Goal: Task Accomplishment & Management: Manage account settings

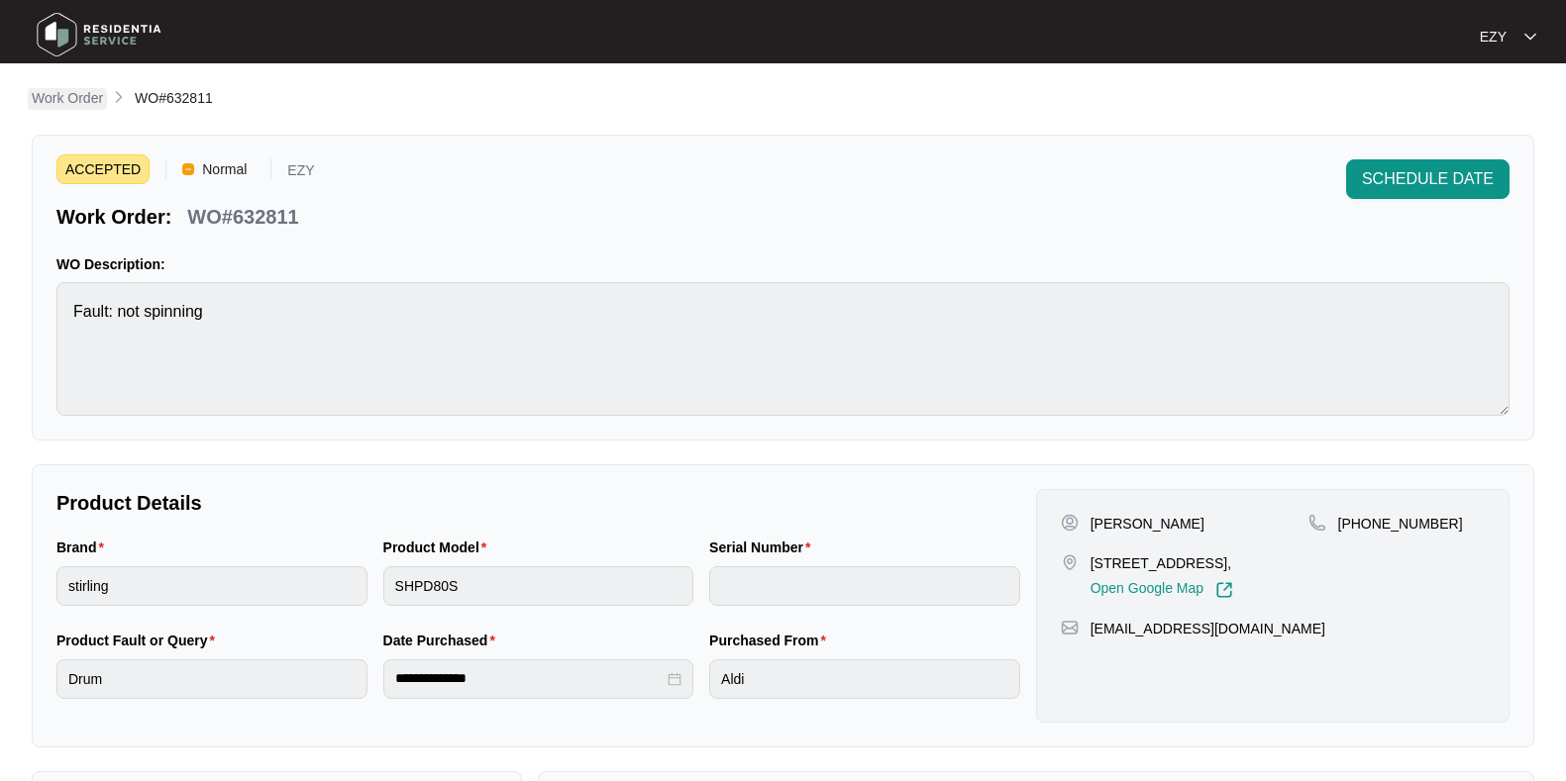
drag, startPoint x: 0, startPoint y: 0, endPoint x: 59, endPoint y: 94, distance: 111.3
click at [59, 94] on p "Work Order" at bounding box center [67, 98] width 71 height 20
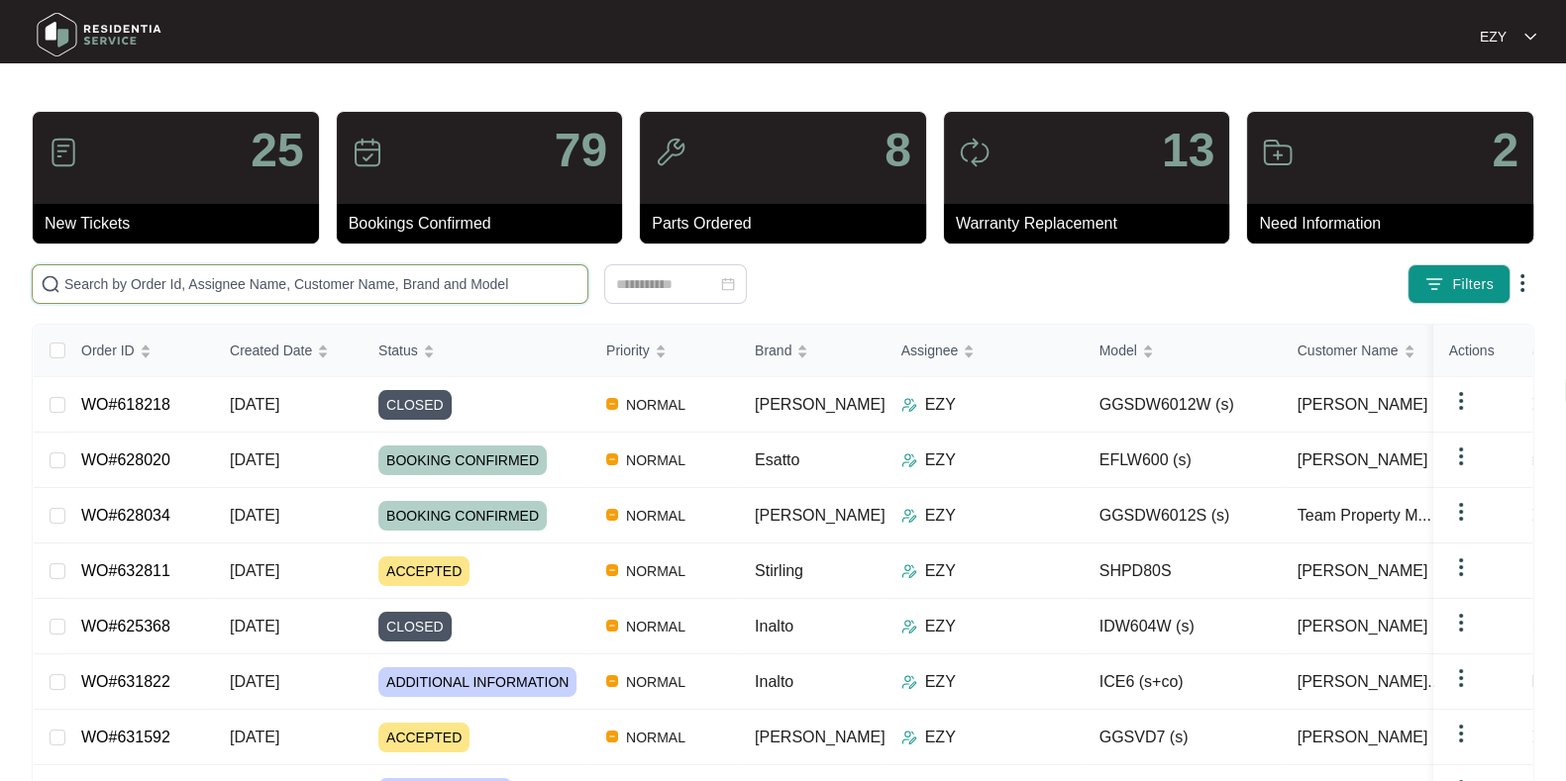
click at [455, 281] on input "text" at bounding box center [321, 284] width 515 height 22
paste input "628034"
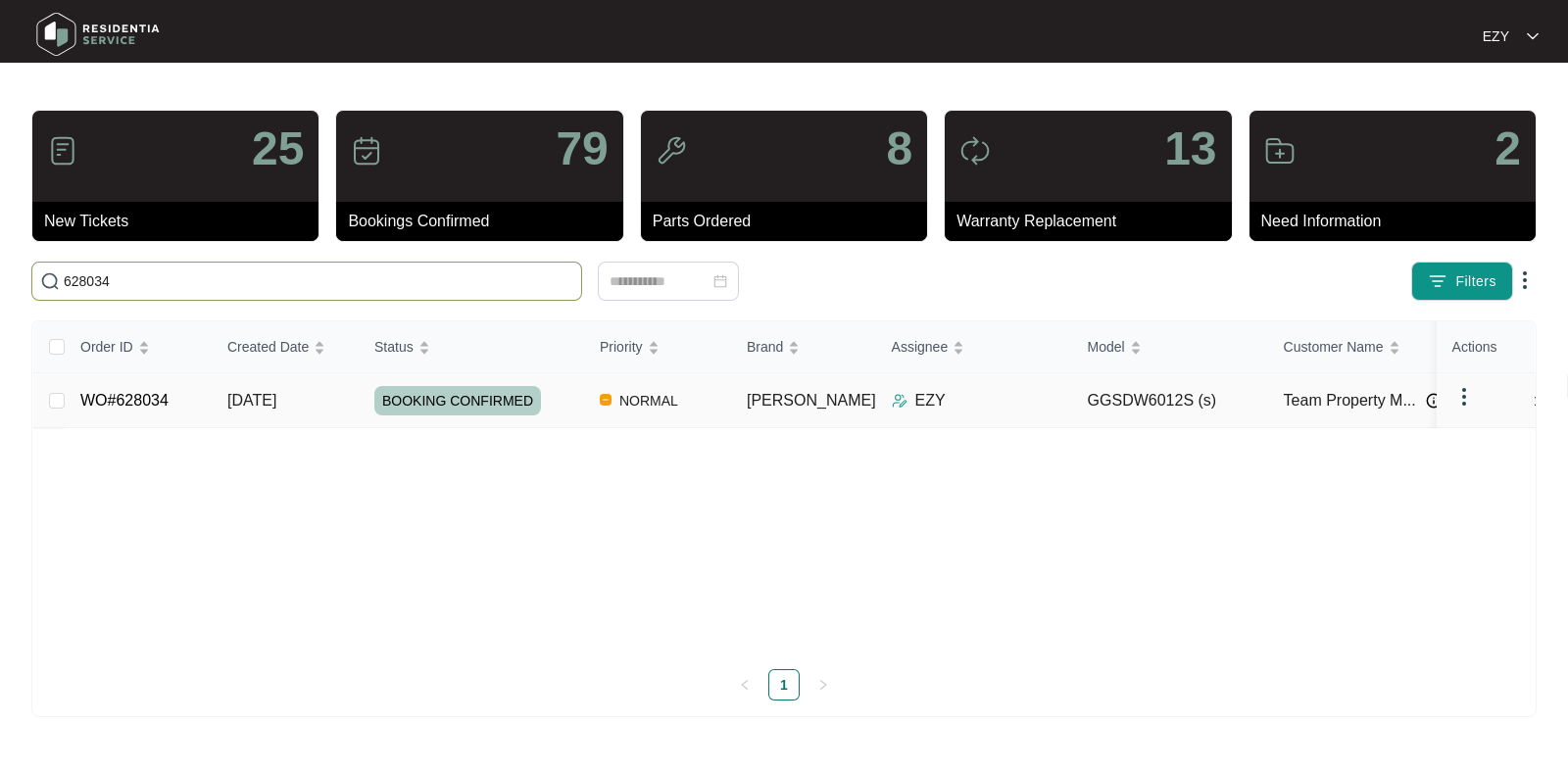
type input "628034"
click at [175, 404] on td "WO#628034" at bounding box center [138, 400] width 147 height 54
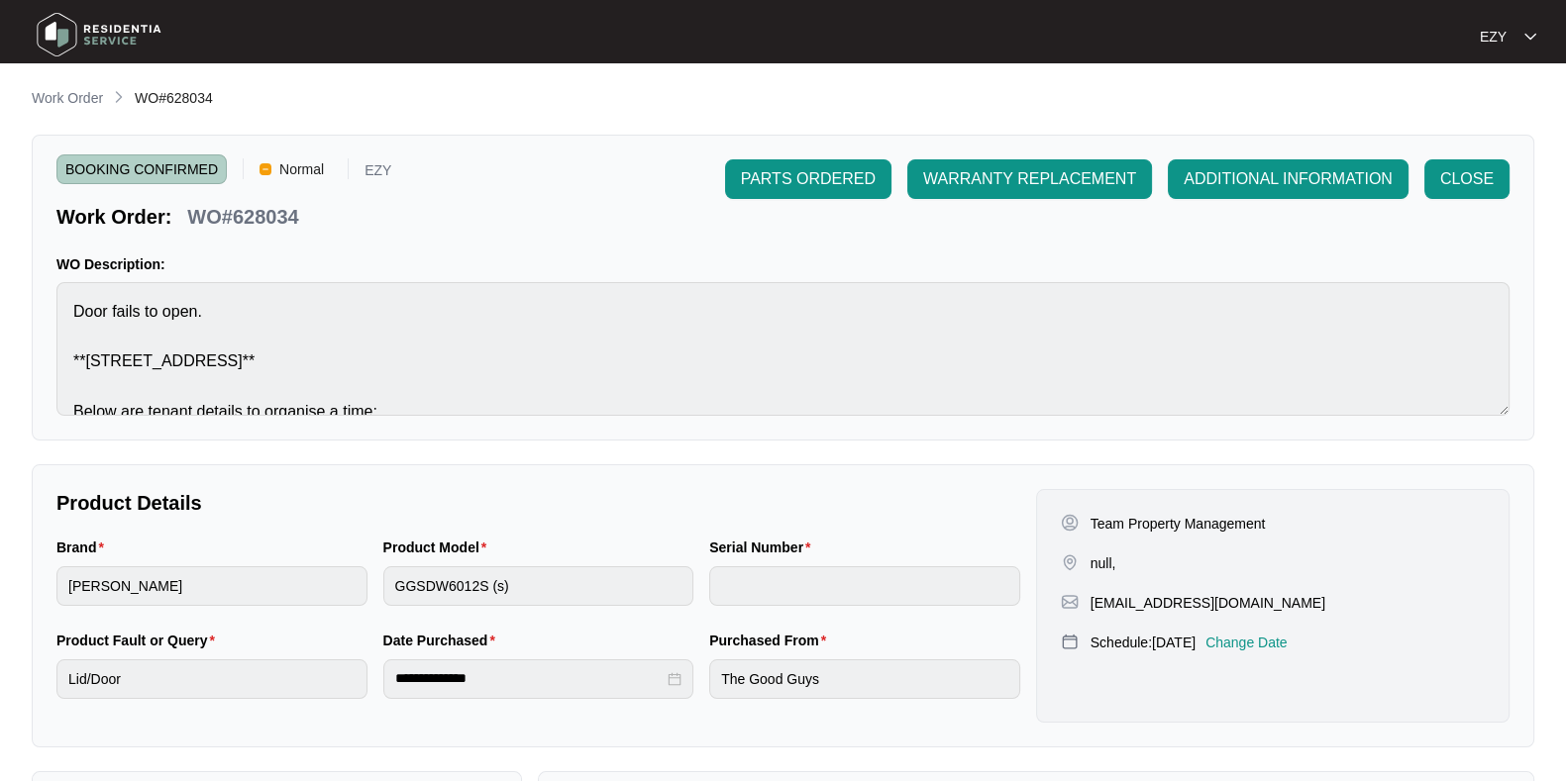
click at [1268, 637] on p "Change Date" at bounding box center [1246, 643] width 82 height 20
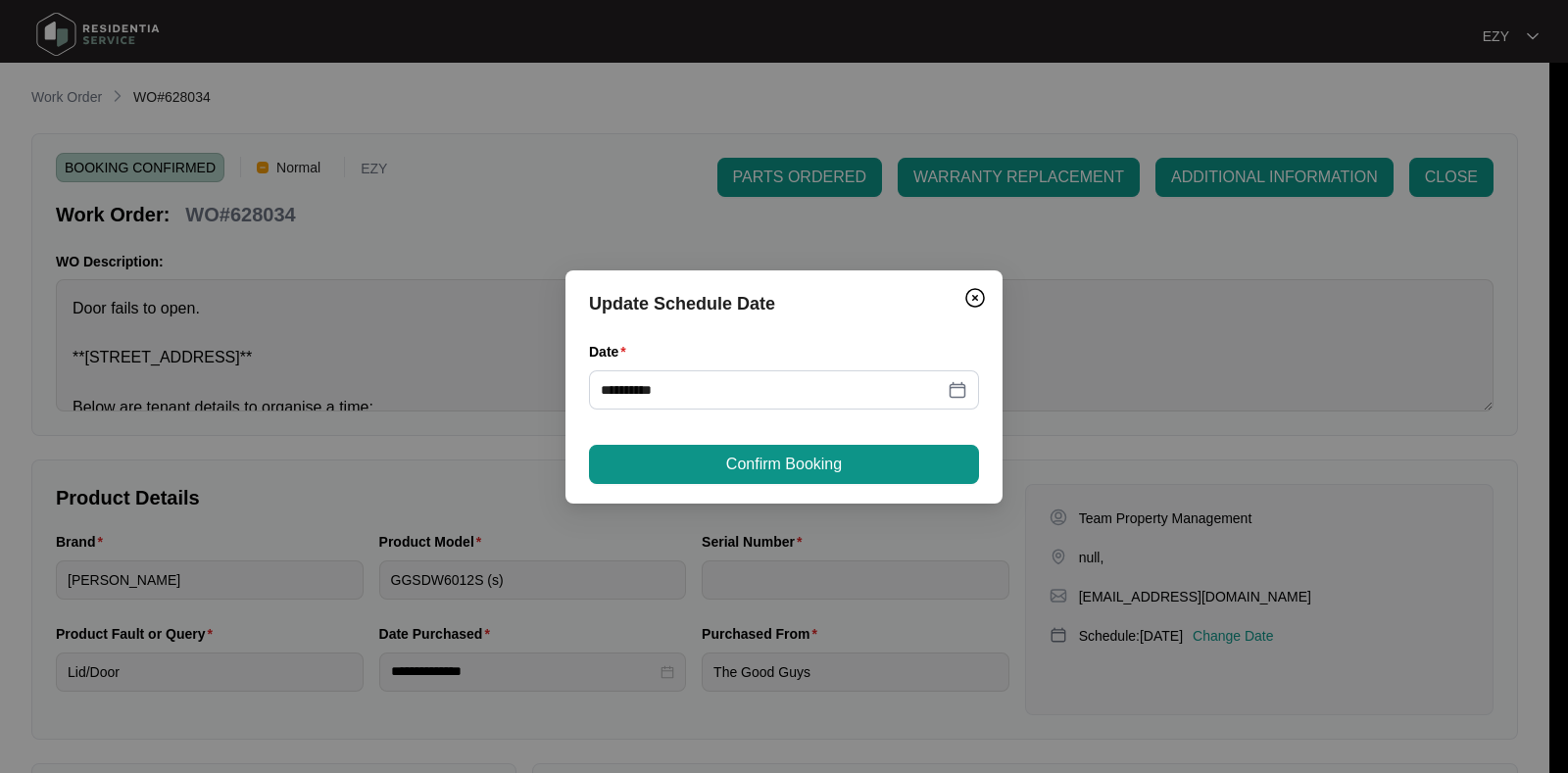
click at [738, 364] on div "Date" at bounding box center [784, 356] width 390 height 30
click at [751, 376] on div "**********" at bounding box center [784, 390] width 390 height 40
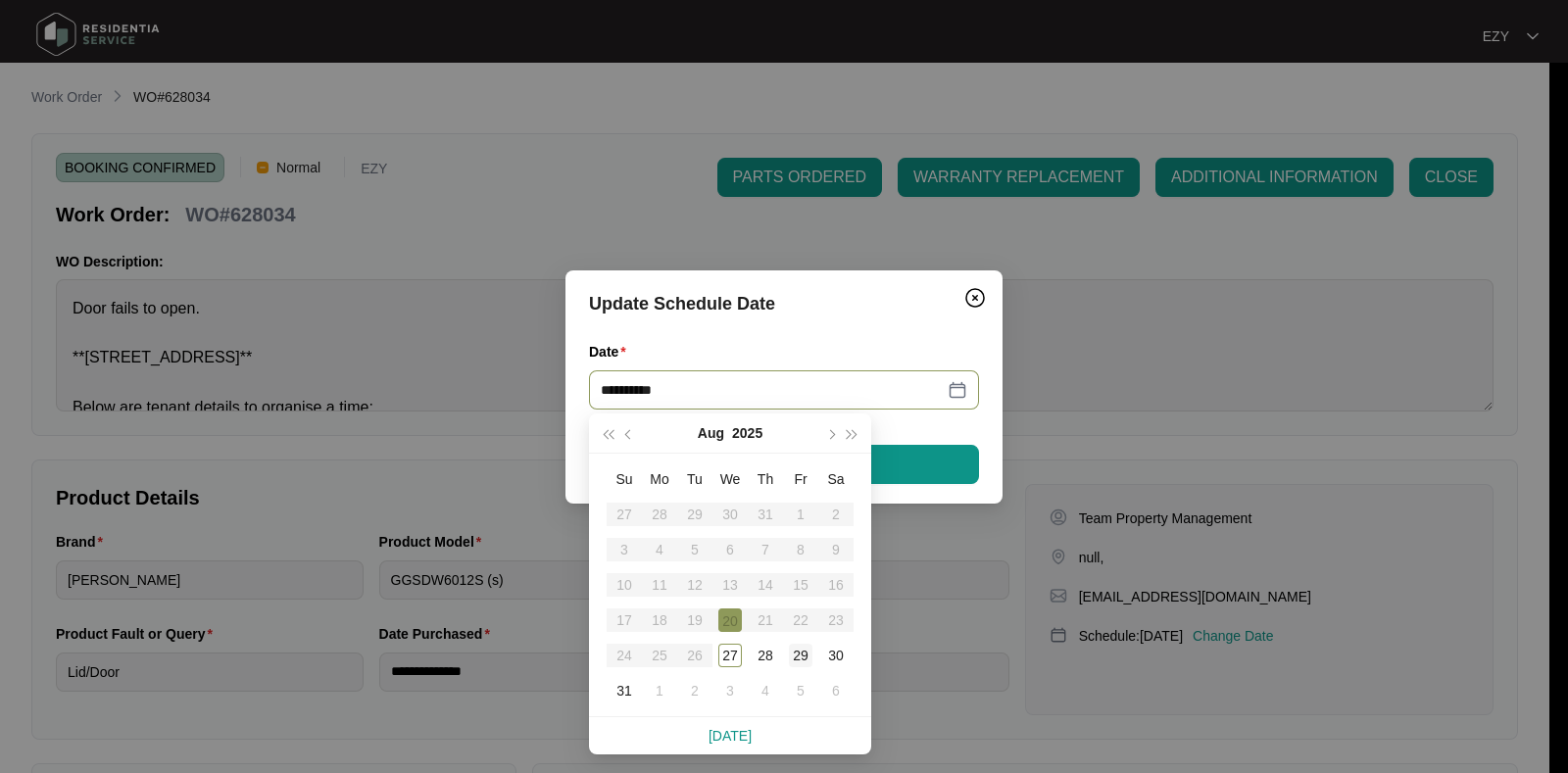
type input "**********"
click at [802, 651] on div "29" at bounding box center [800, 656] width 24 height 24
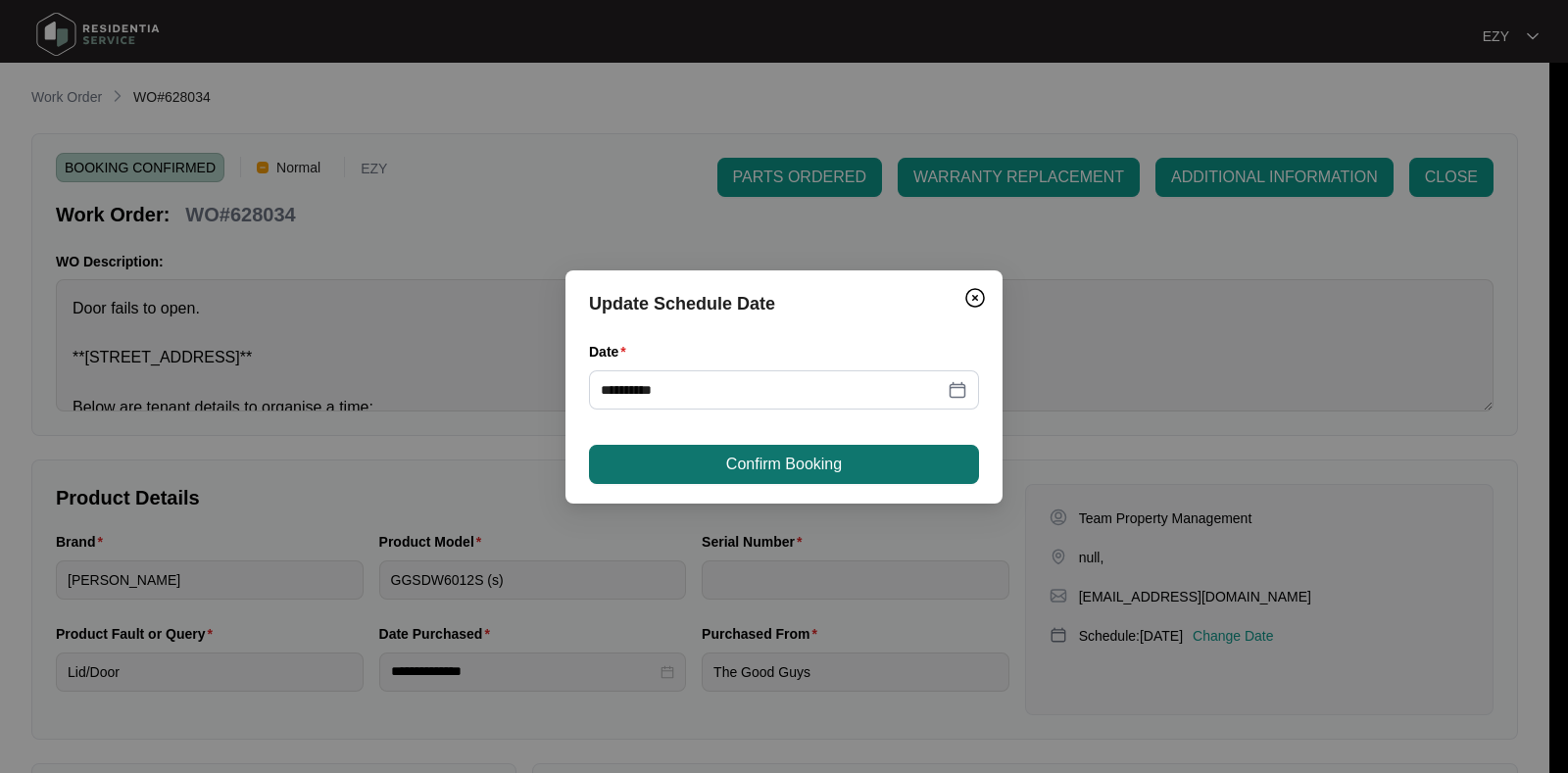
click at [746, 463] on span "Confirm Booking" at bounding box center [784, 465] width 116 height 24
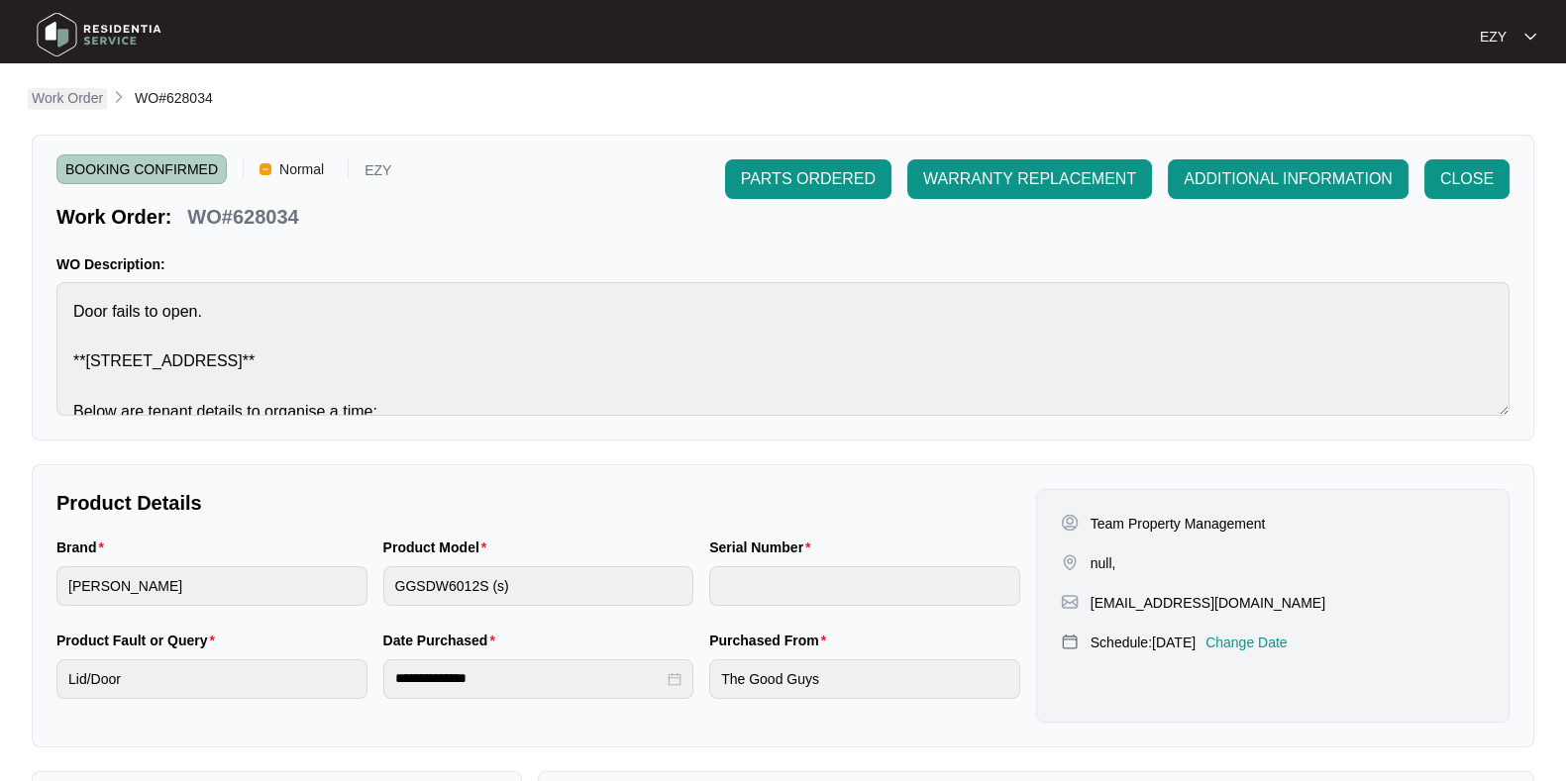
click at [79, 99] on p "Work Order" at bounding box center [67, 98] width 71 height 20
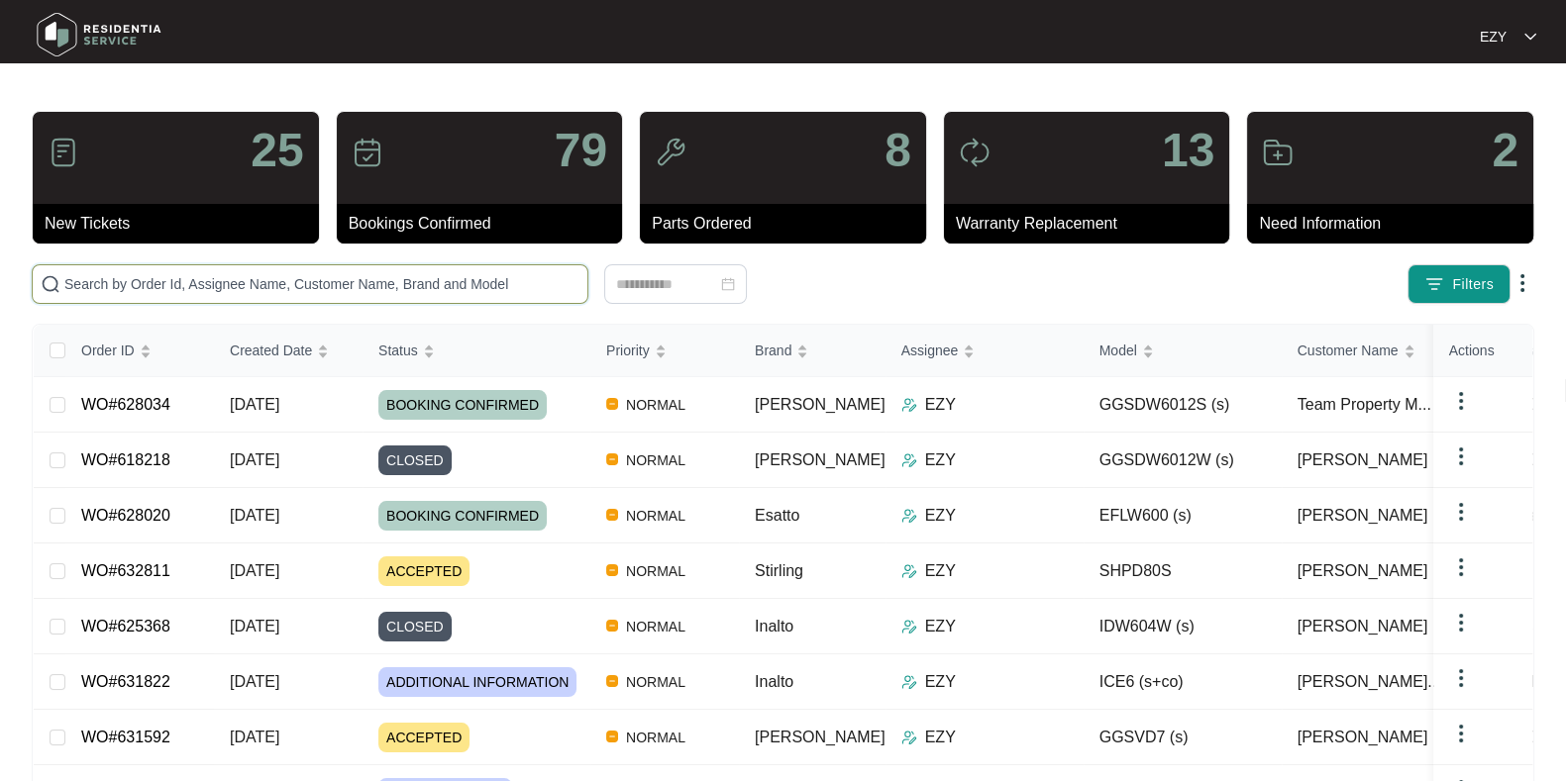
click at [475, 284] on input "text" at bounding box center [321, 284] width 515 height 22
paste input "628020"
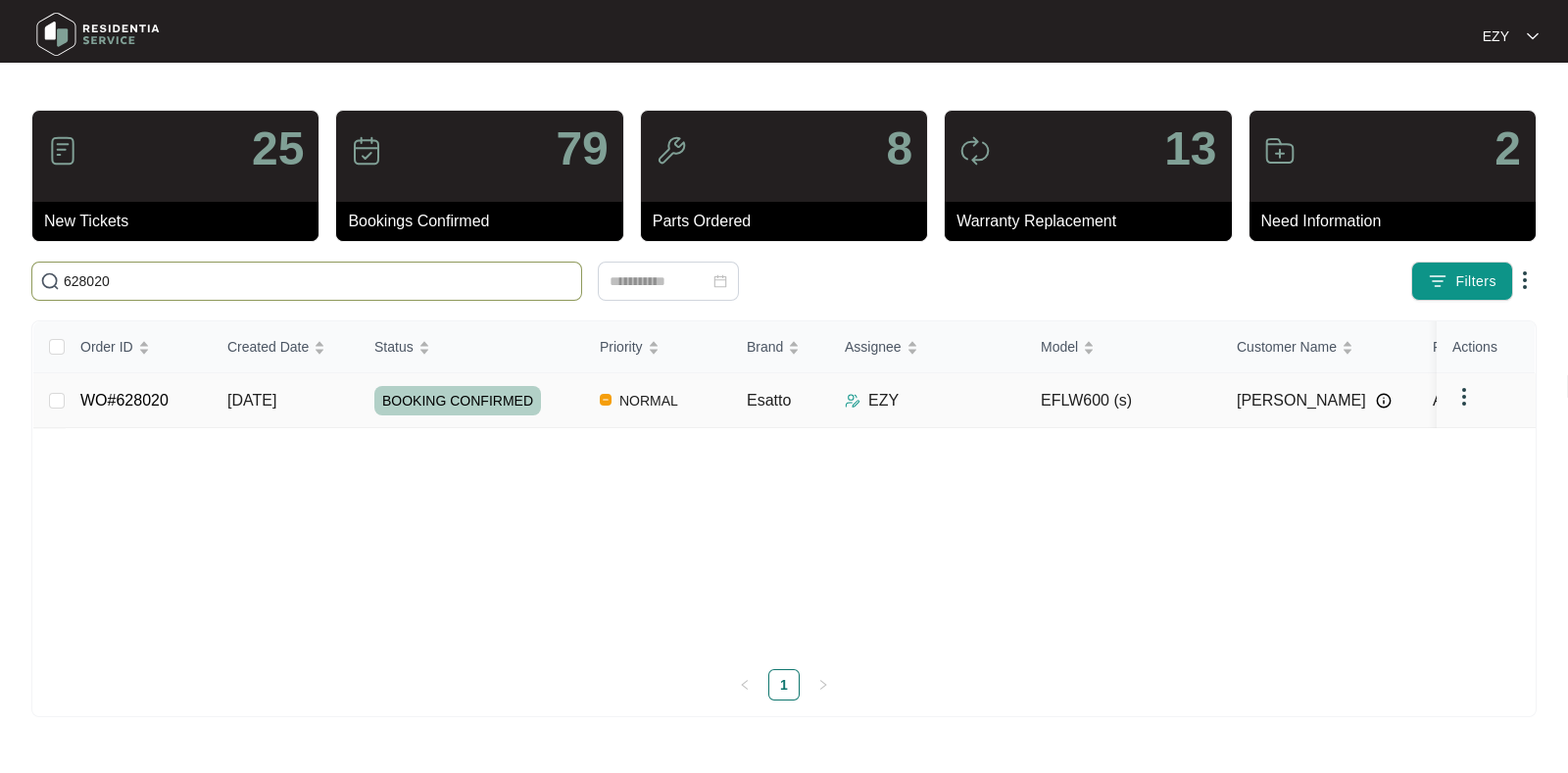
type input "628020"
click at [184, 400] on td "WO#628020" at bounding box center [138, 400] width 147 height 54
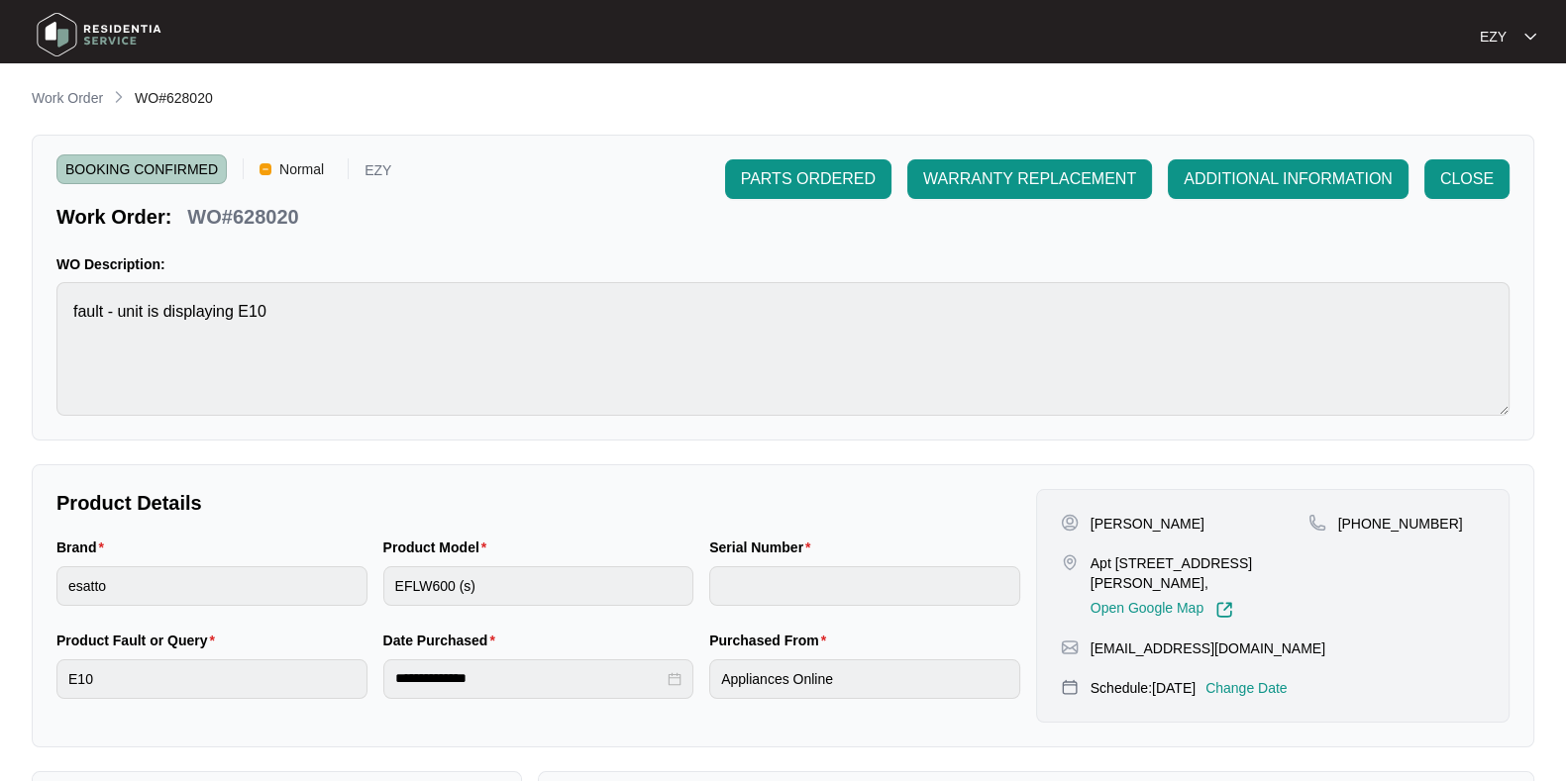
click at [1280, 689] on p "Change Date" at bounding box center [1246, 688] width 82 height 20
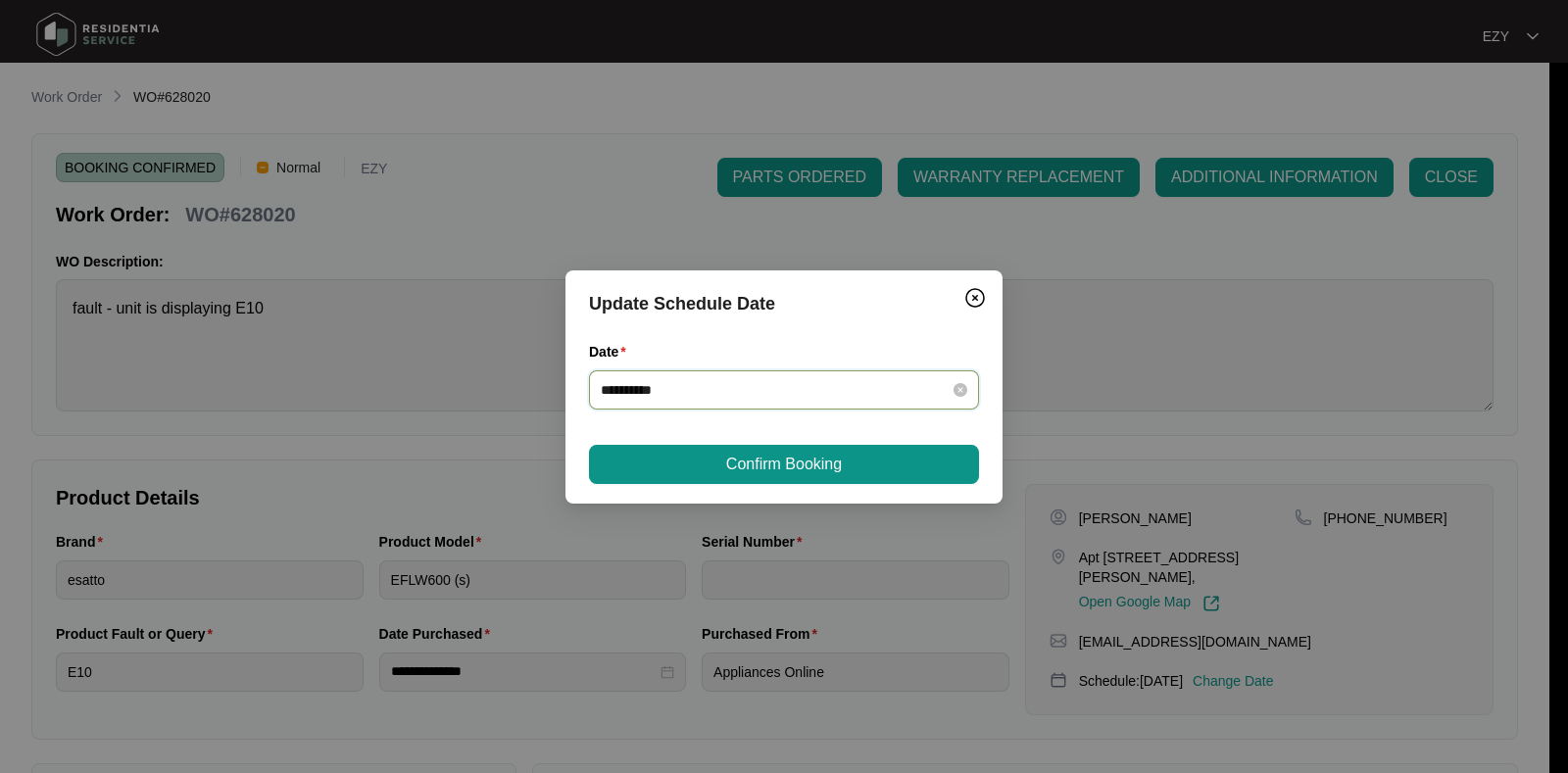
click at [807, 384] on input "**********" at bounding box center [772, 390] width 343 height 22
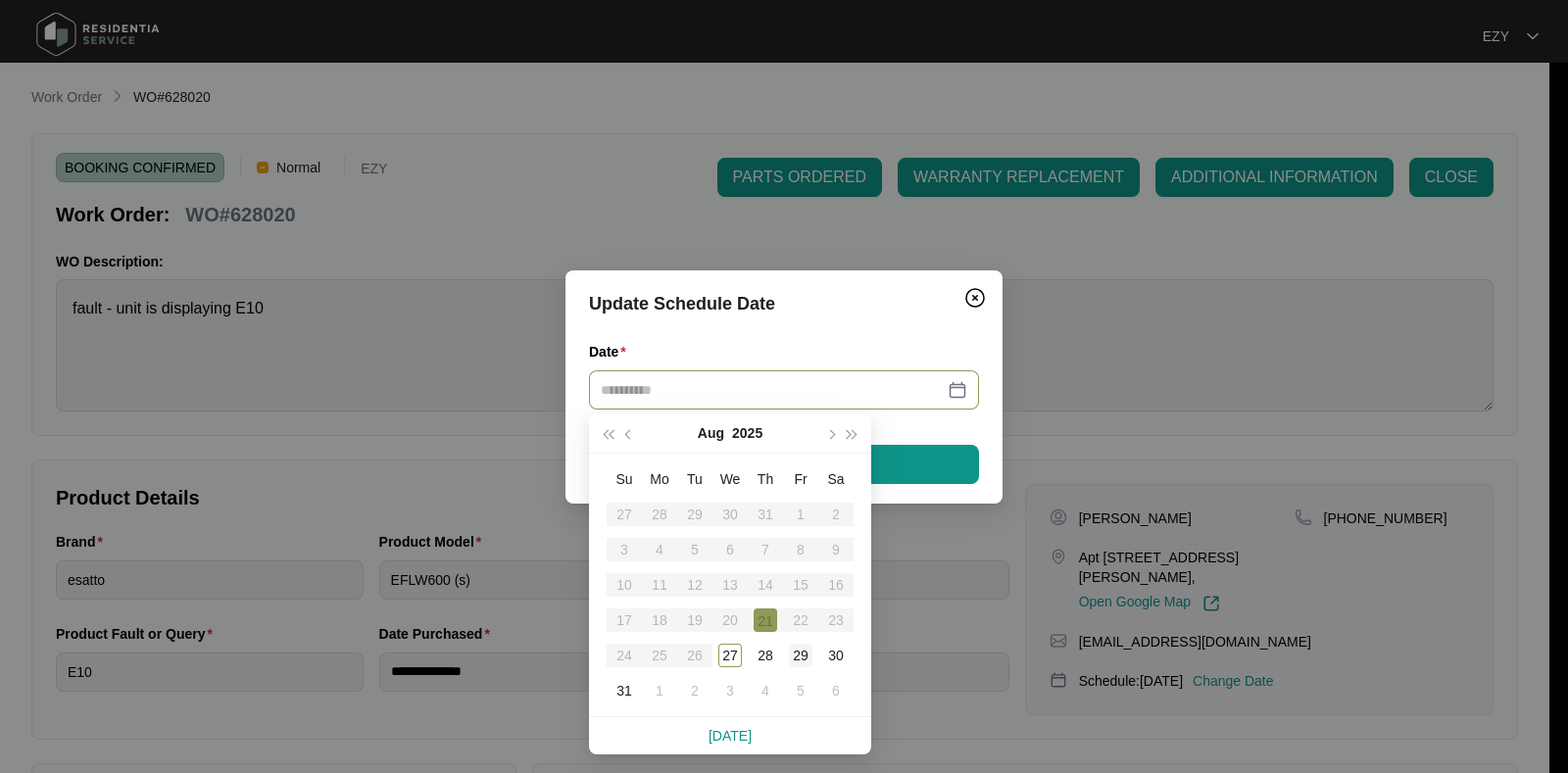
type input "**********"
click at [806, 659] on div "29" at bounding box center [800, 656] width 24 height 24
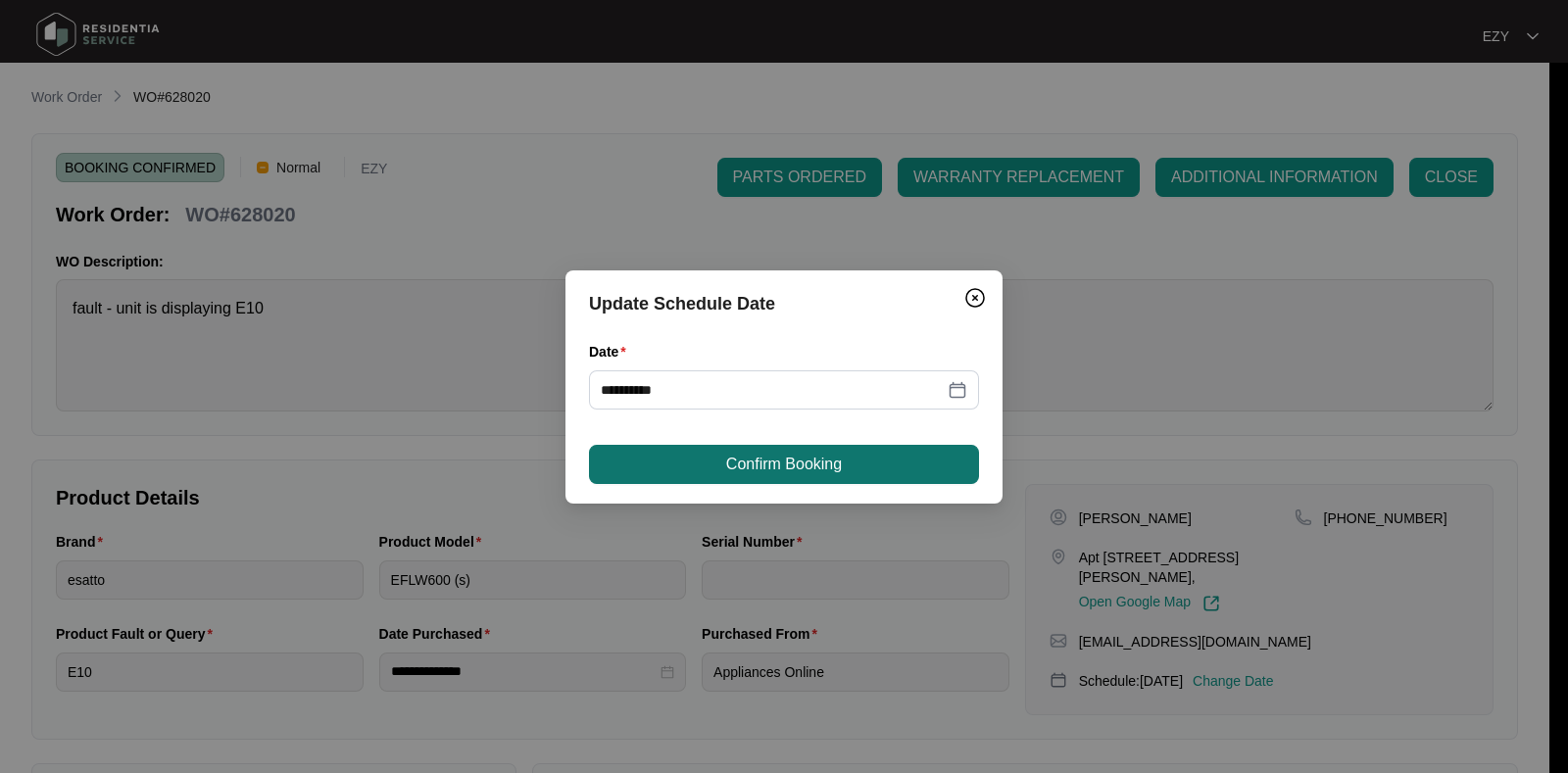
click at [796, 466] on span "Confirm Booking" at bounding box center [784, 465] width 116 height 24
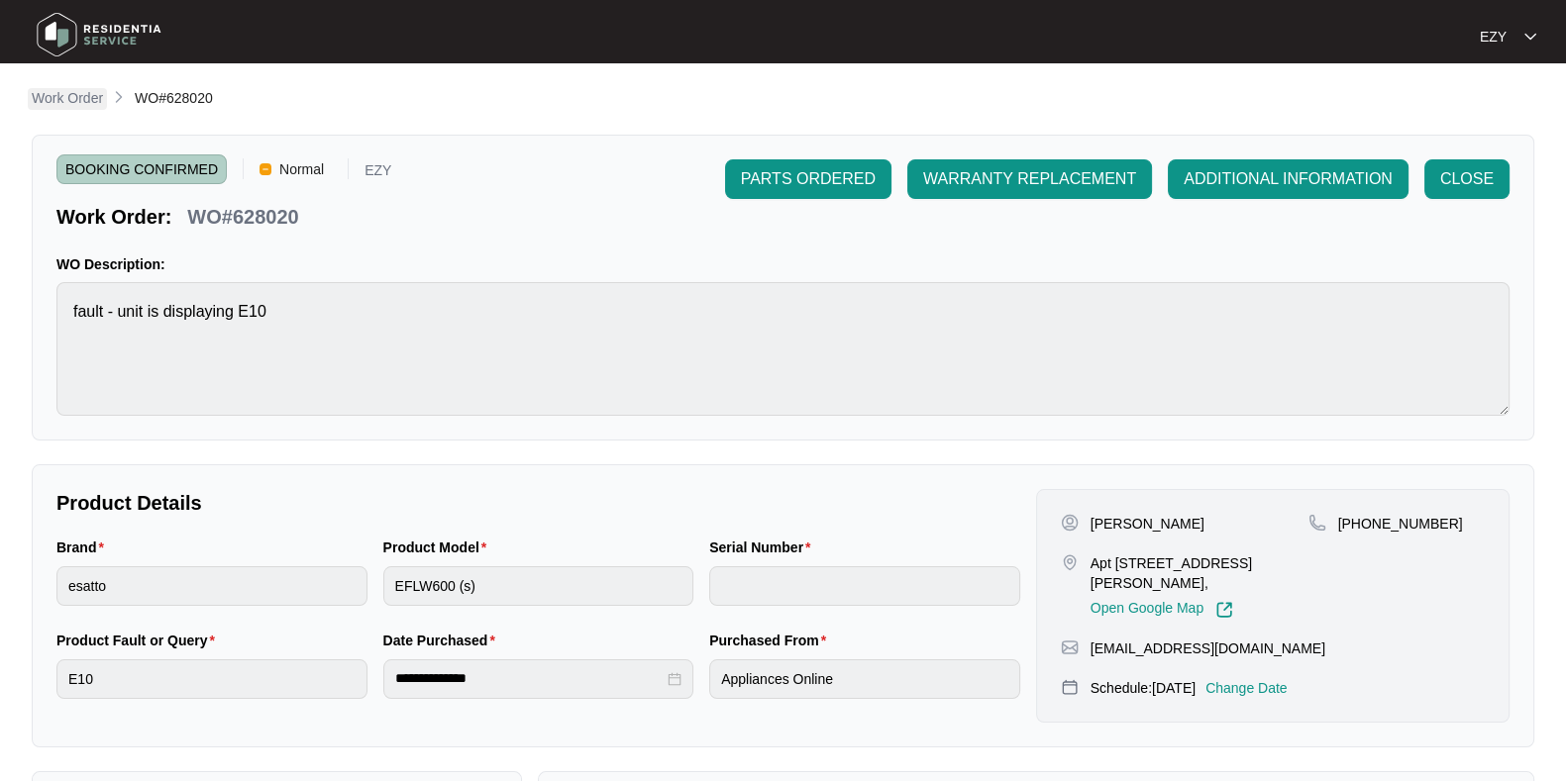
click at [78, 100] on p "Work Order" at bounding box center [67, 98] width 71 height 20
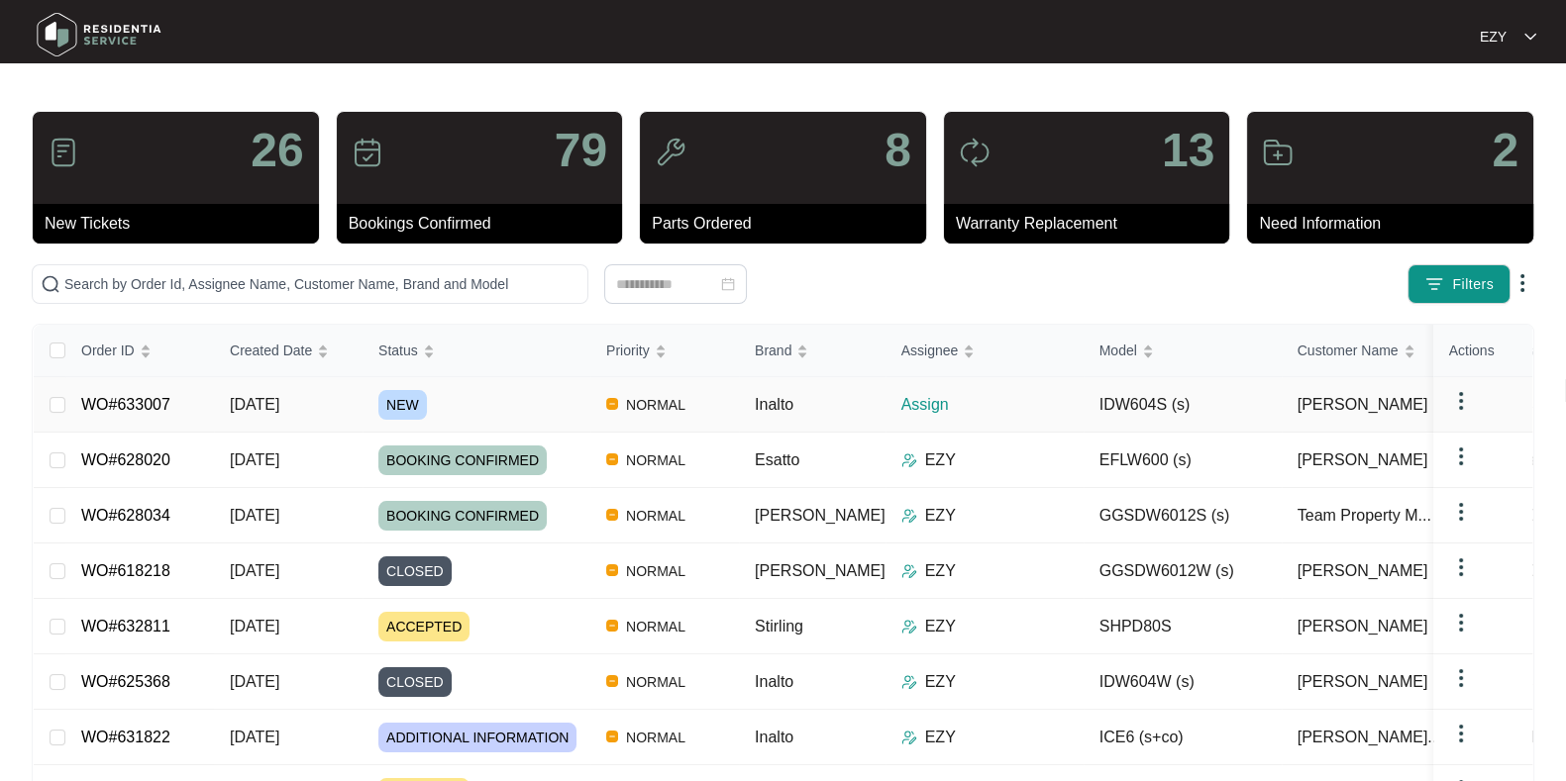
click at [505, 404] on div "NEW" at bounding box center [484, 405] width 212 height 30
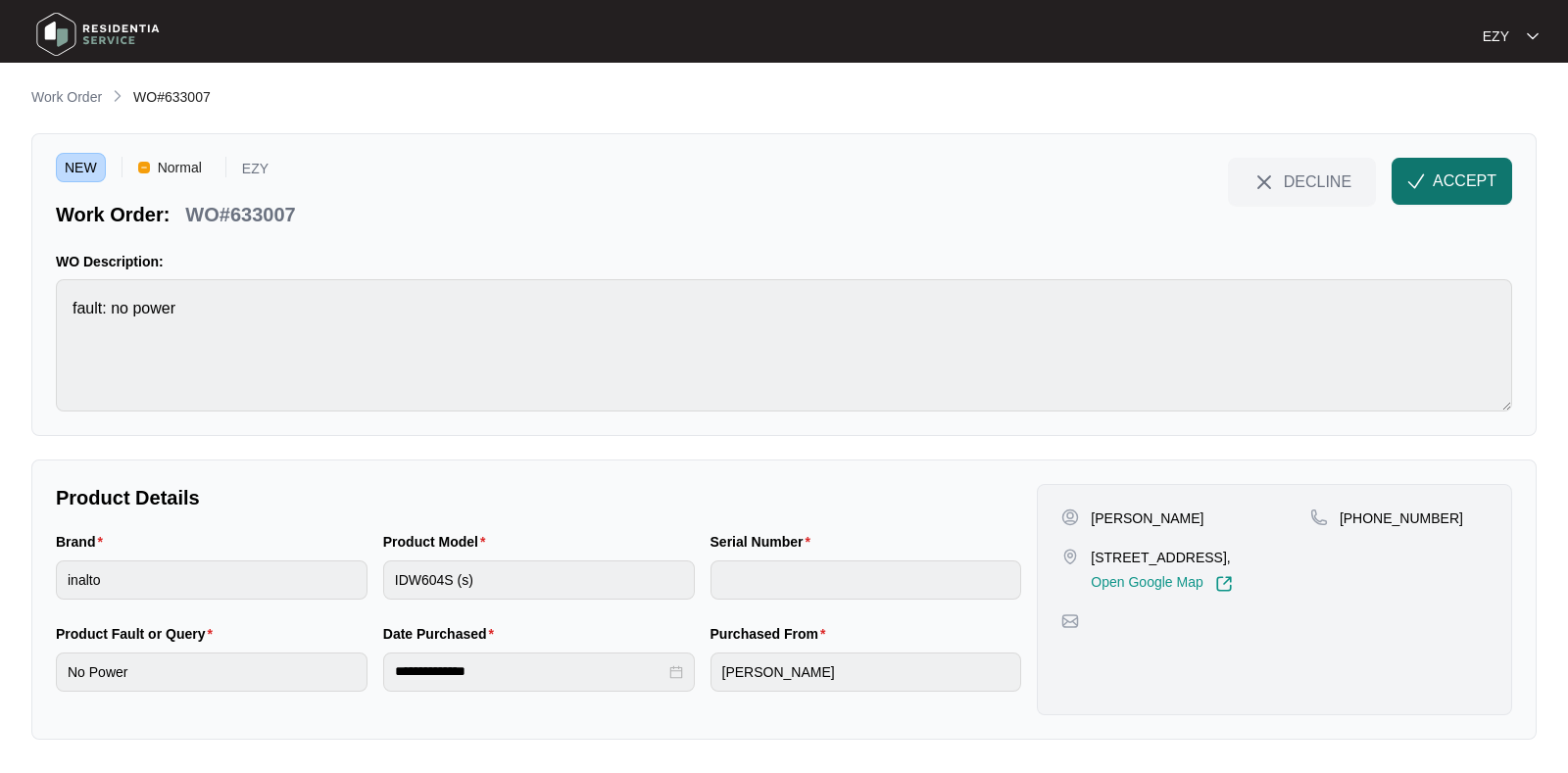
click at [1455, 202] on button "ACCEPT" at bounding box center [1451, 181] width 121 height 48
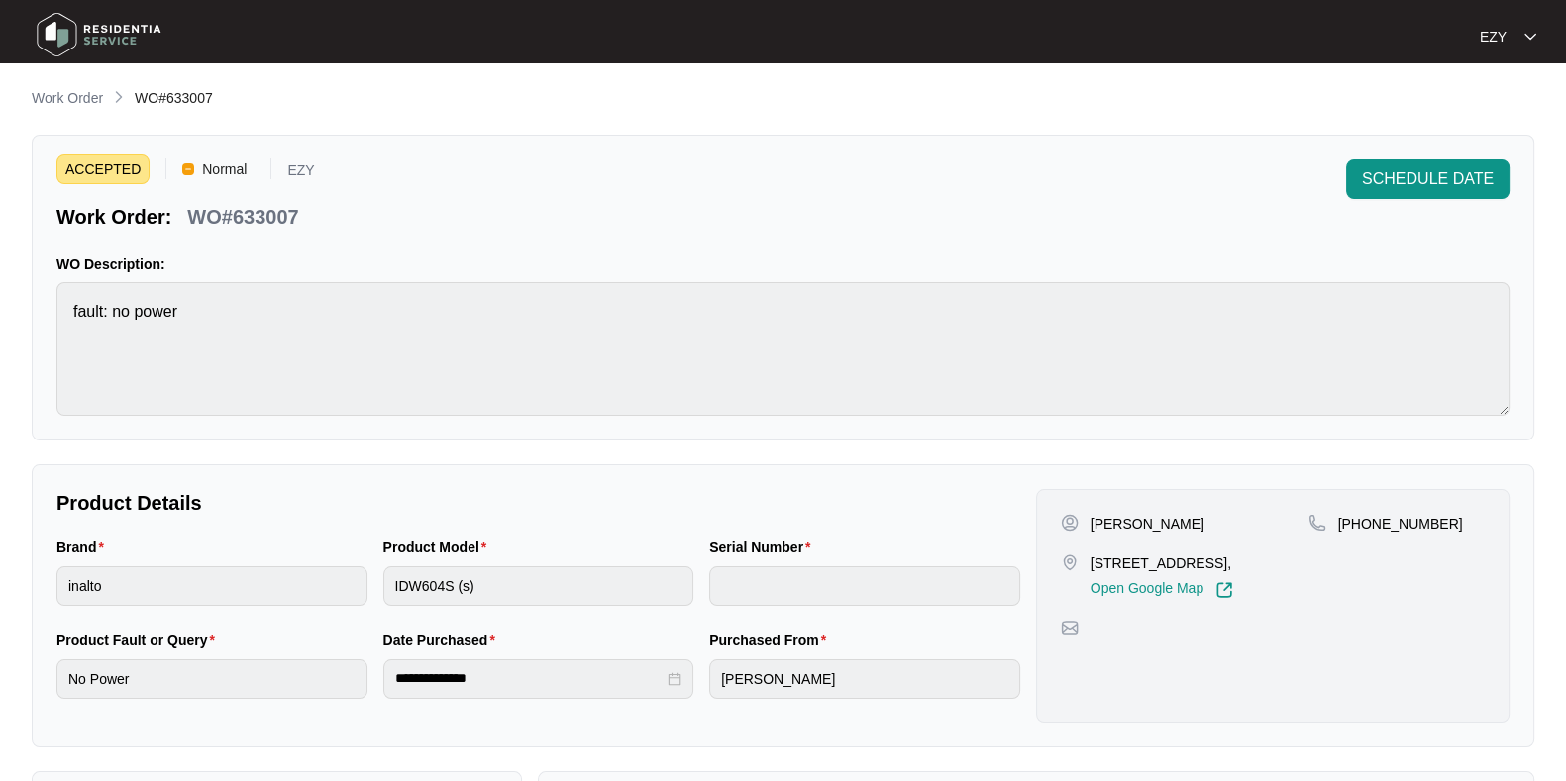
click at [288, 208] on p "WO#633007" at bounding box center [242, 217] width 111 height 28
copy div "WO#633007 SCHEDULE DATE"
click at [1115, 571] on p "[STREET_ADDRESS]," at bounding box center [1161, 564] width 143 height 20
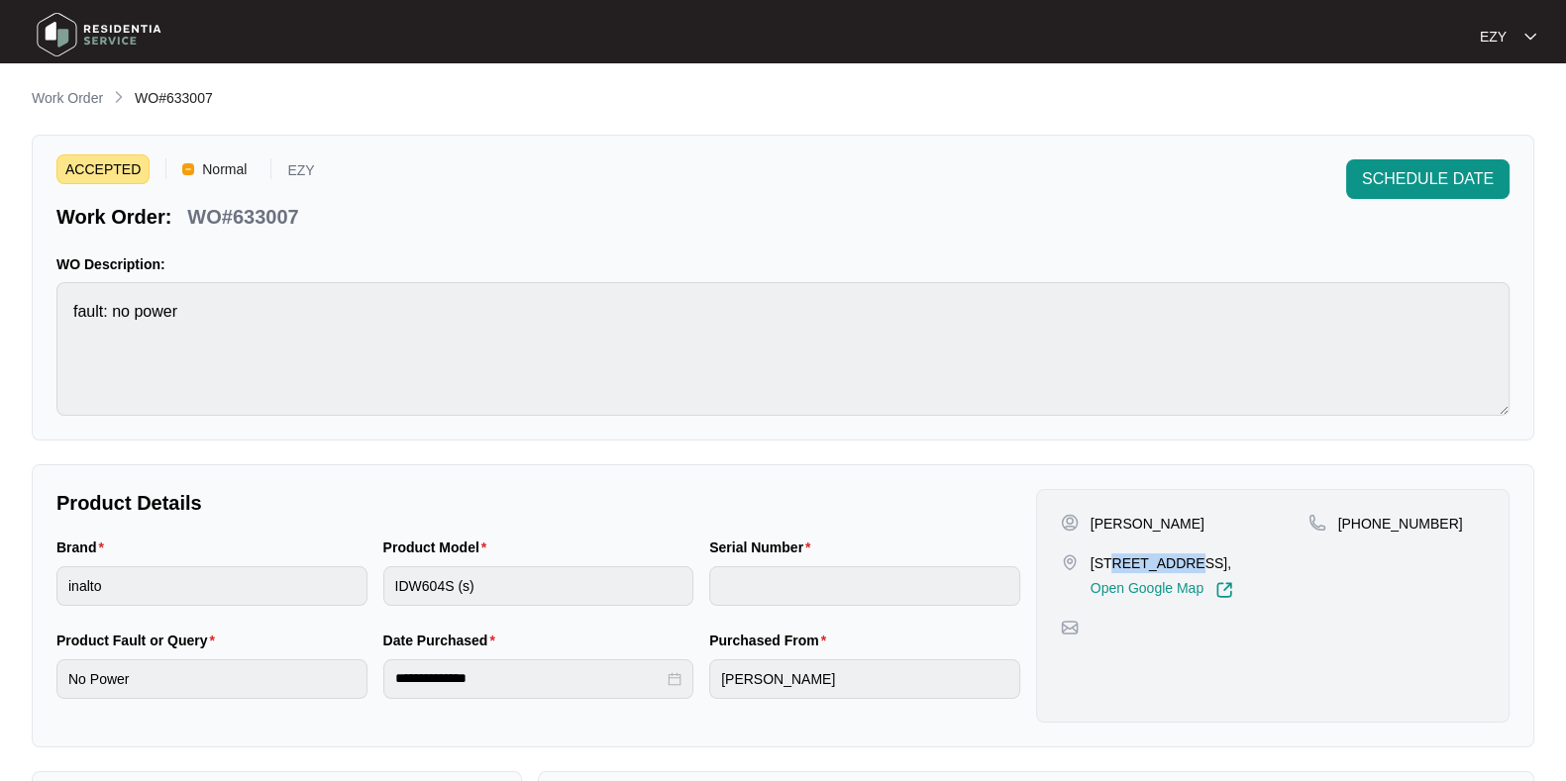
click at [1115, 571] on p "[STREET_ADDRESS]," at bounding box center [1161, 564] width 143 height 20
copy p "[STREET_ADDRESS],"
click at [1123, 514] on p "[PERSON_NAME]" at bounding box center [1147, 524] width 114 height 20
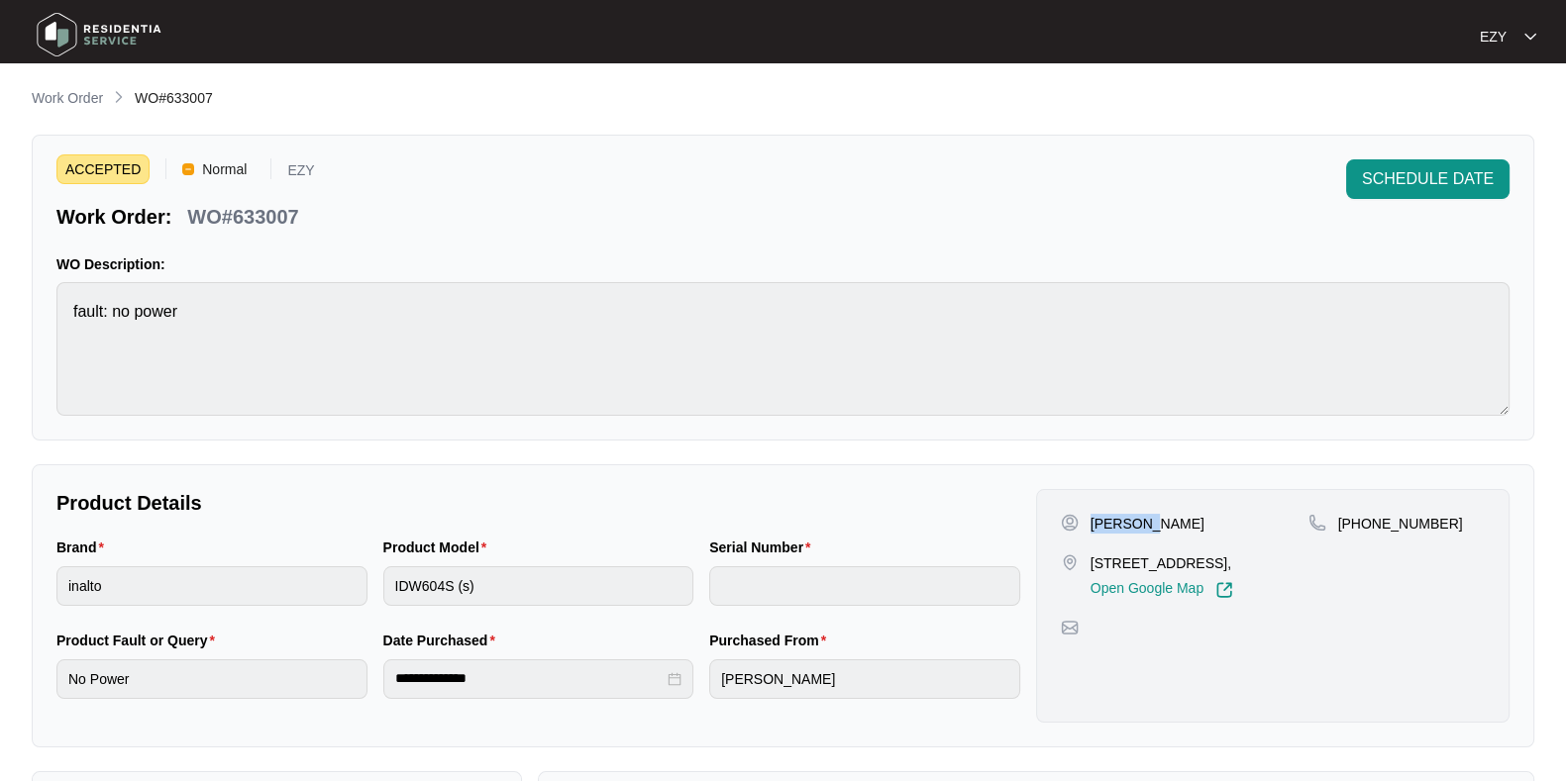
copy p "[PERSON_NAME]"
drag, startPoint x: 1464, startPoint y: 535, endPoint x: 1360, endPoint y: 538, distance: 104.0
click at [1360, 538] on div "[PHONE_NUMBER]" at bounding box center [1396, 556] width 176 height 85
copy p "470342811"
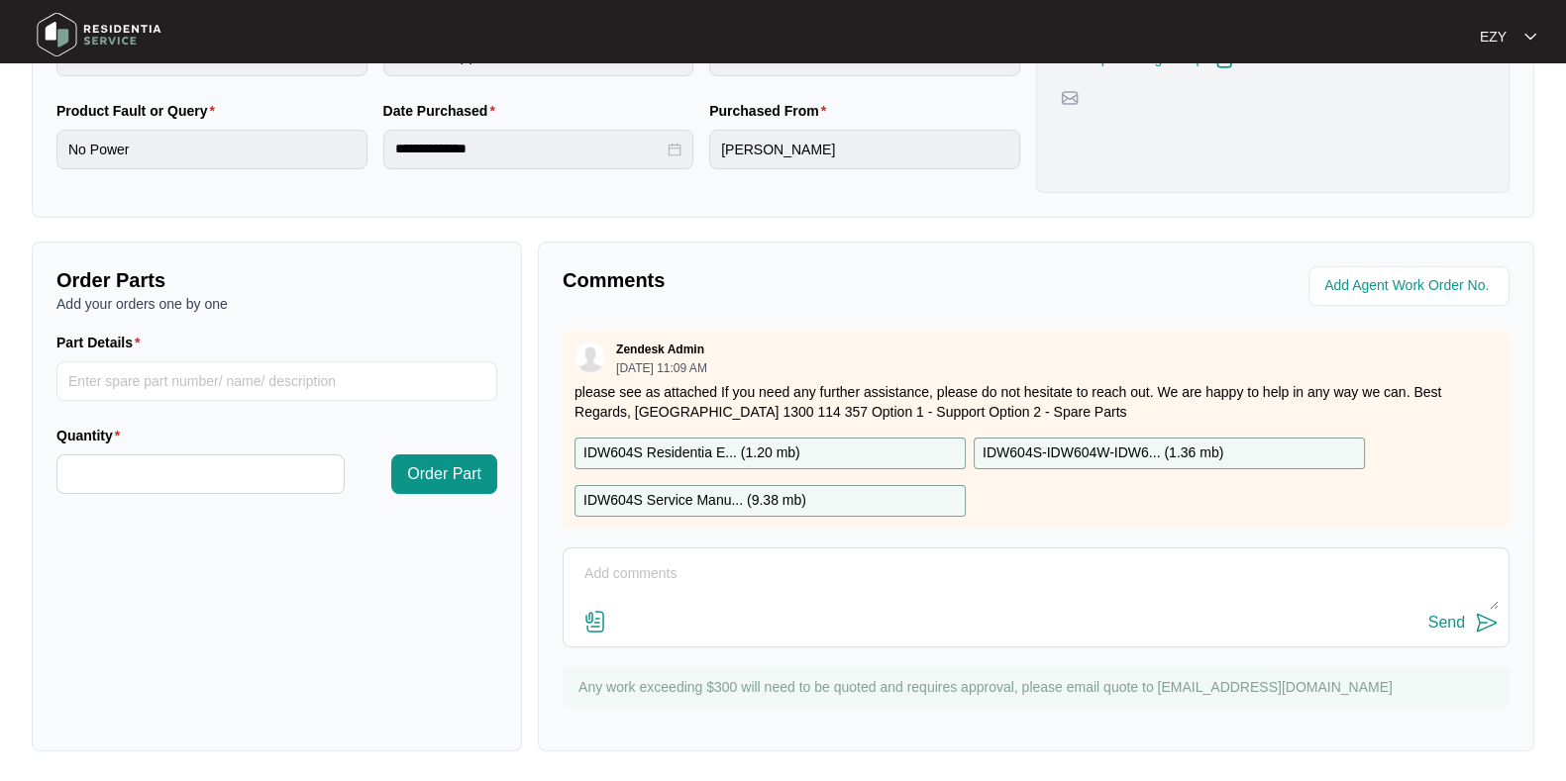
scroll to position [35, 0]
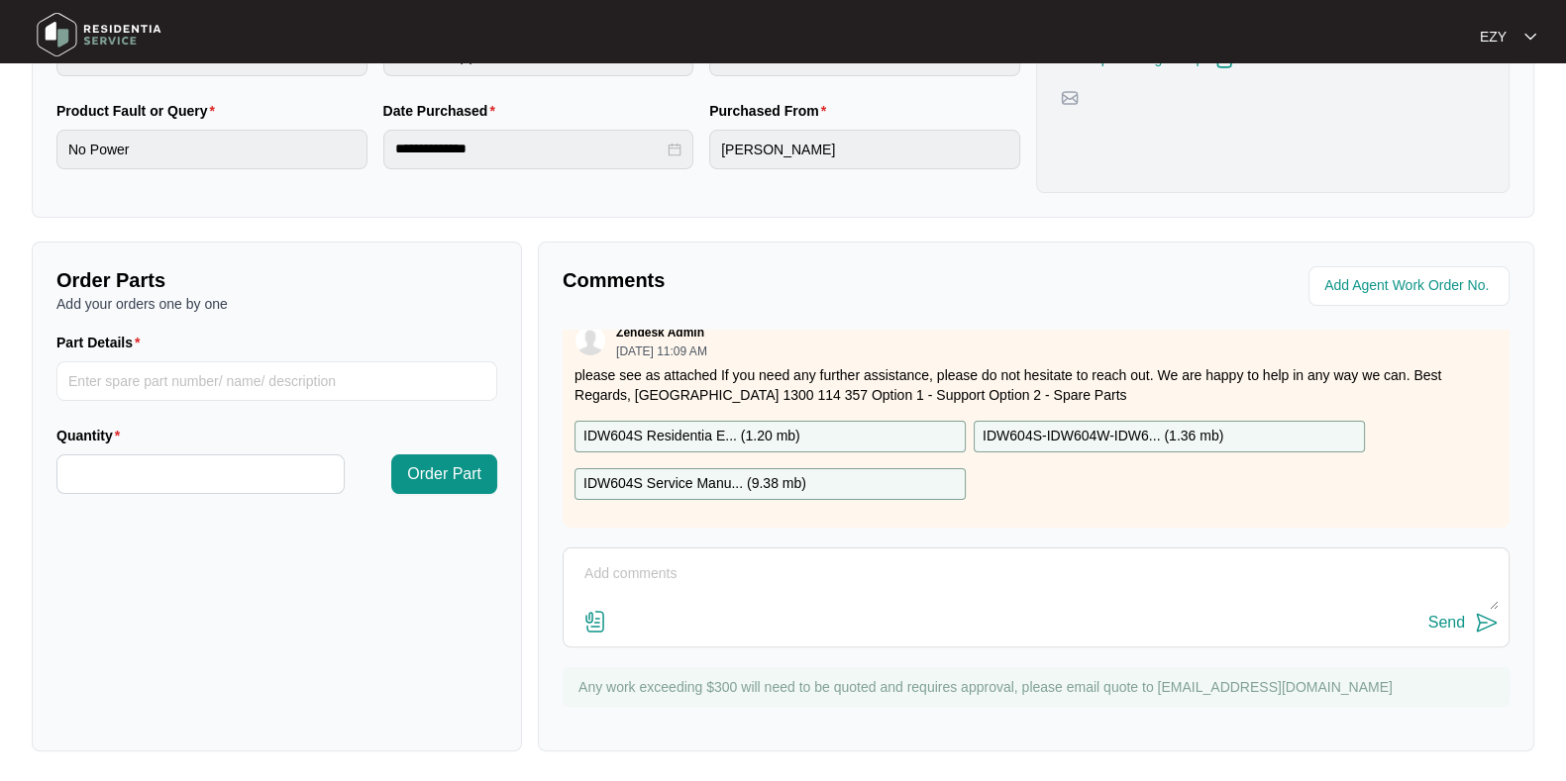
click at [820, 421] on div "IDW604S Residentia E... ( 1.20 mb )" at bounding box center [769, 437] width 391 height 32
click at [812, 468] on div "IDW604S Service Manu... ( 9.38 mb )" at bounding box center [769, 484] width 391 height 32
click at [1041, 426] on p "IDW604S-IDW604W-IDW6... ( 1.36 mb )" at bounding box center [1102, 437] width 241 height 22
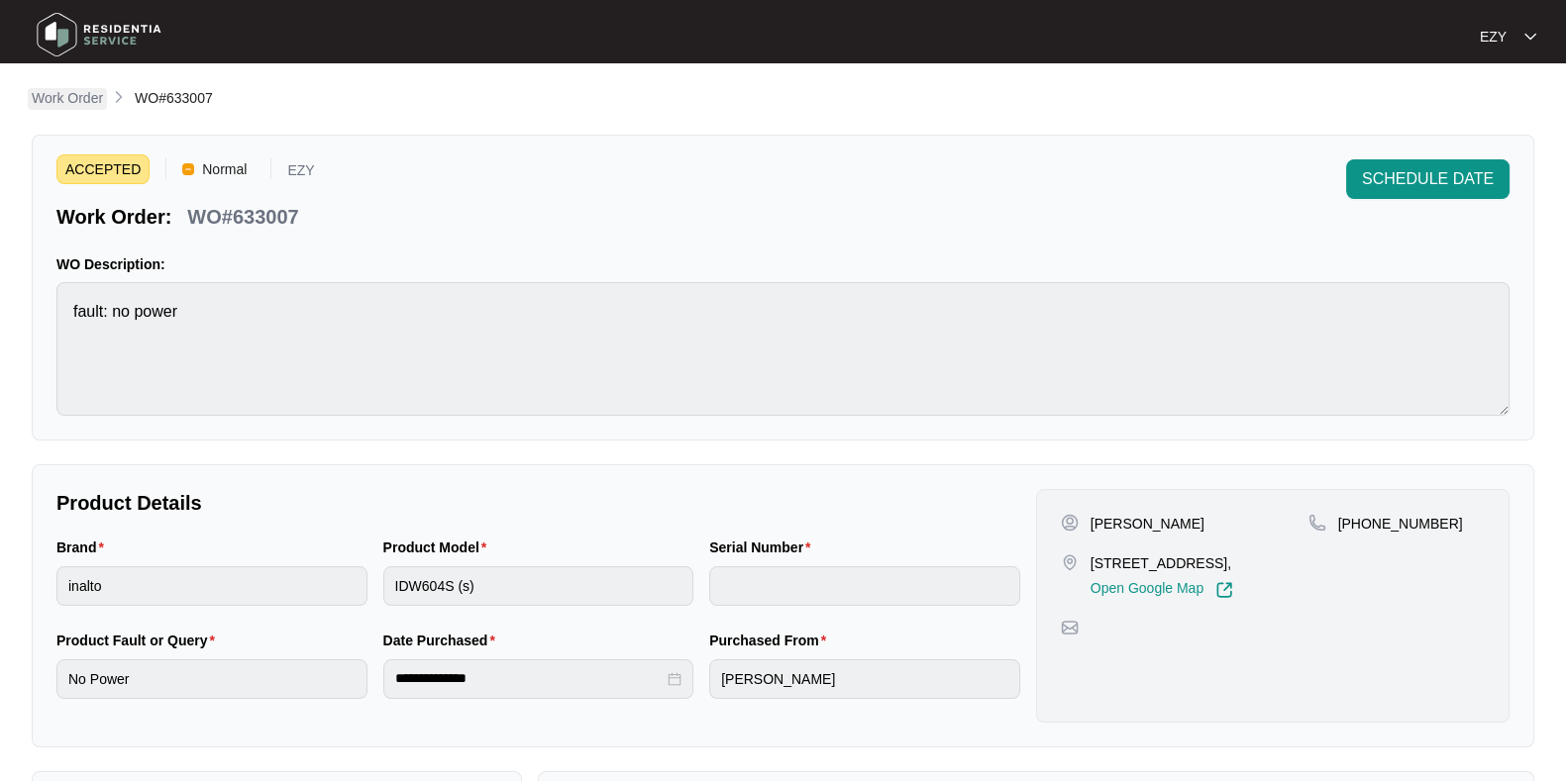
click at [90, 103] on p "Work Order" at bounding box center [67, 98] width 71 height 20
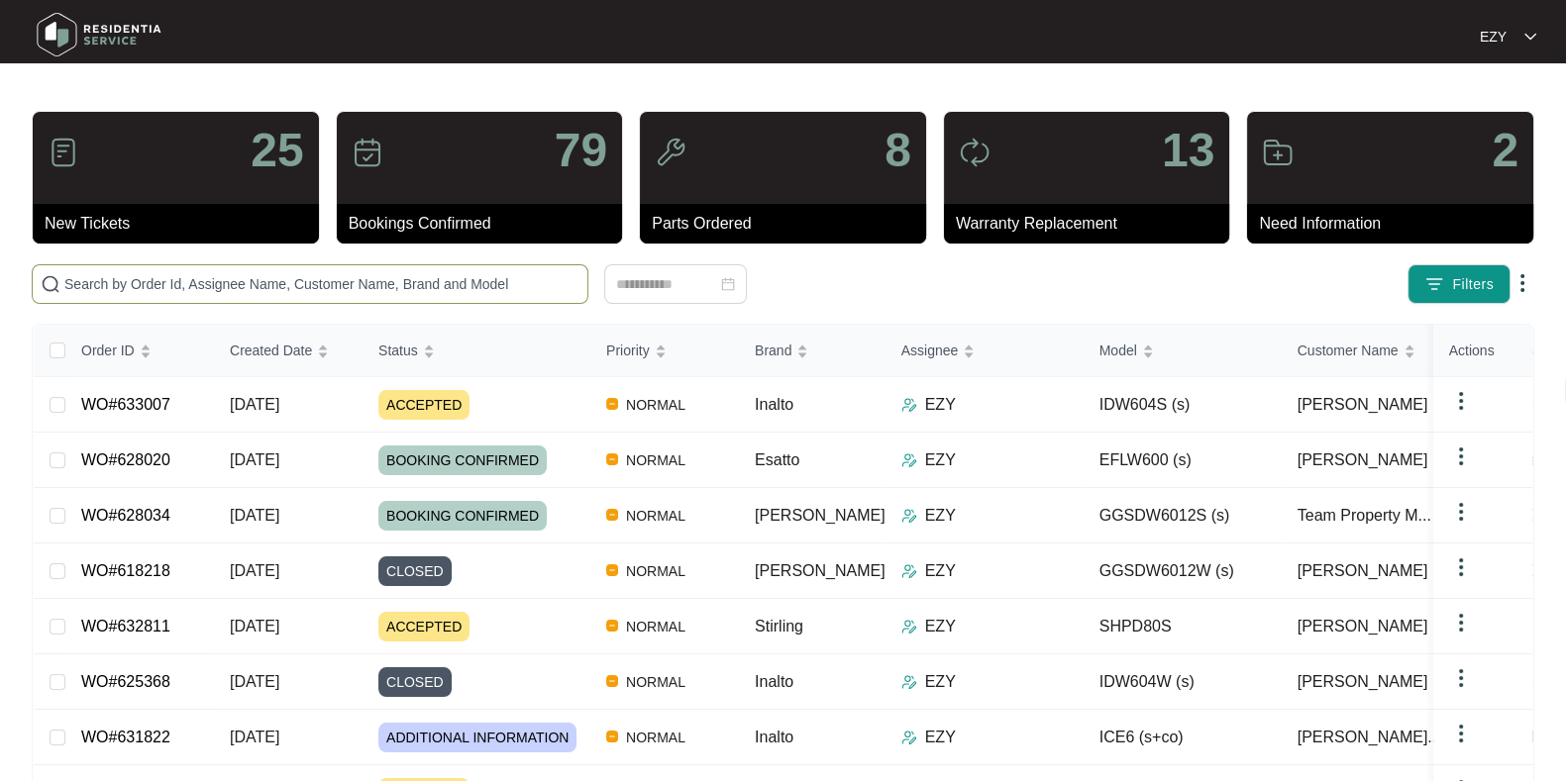
click at [505, 265] on span at bounding box center [310, 284] width 557 height 40
paste input "617644"
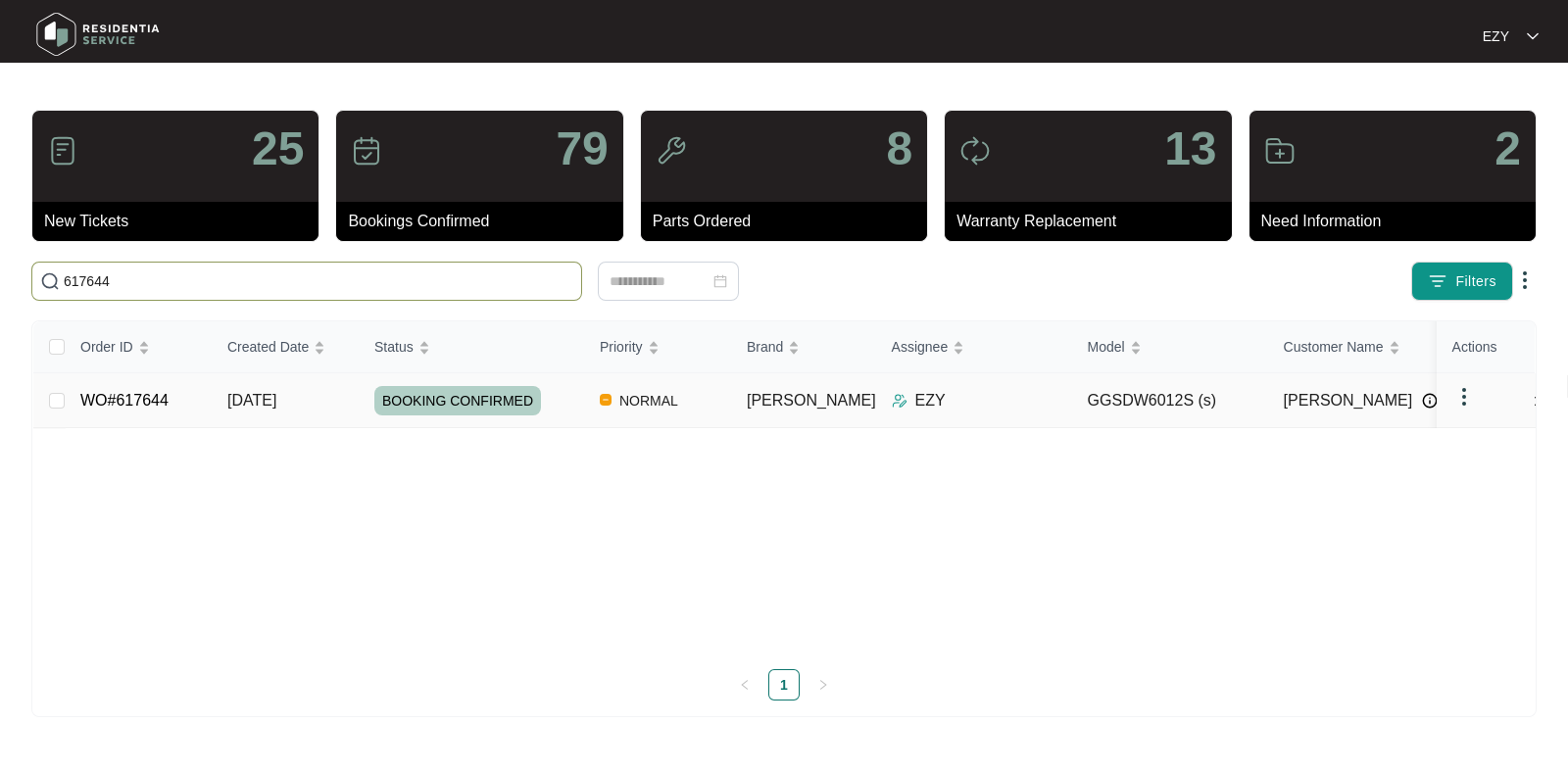
type input "617644"
click at [329, 411] on td "[DATE]" at bounding box center [285, 400] width 147 height 54
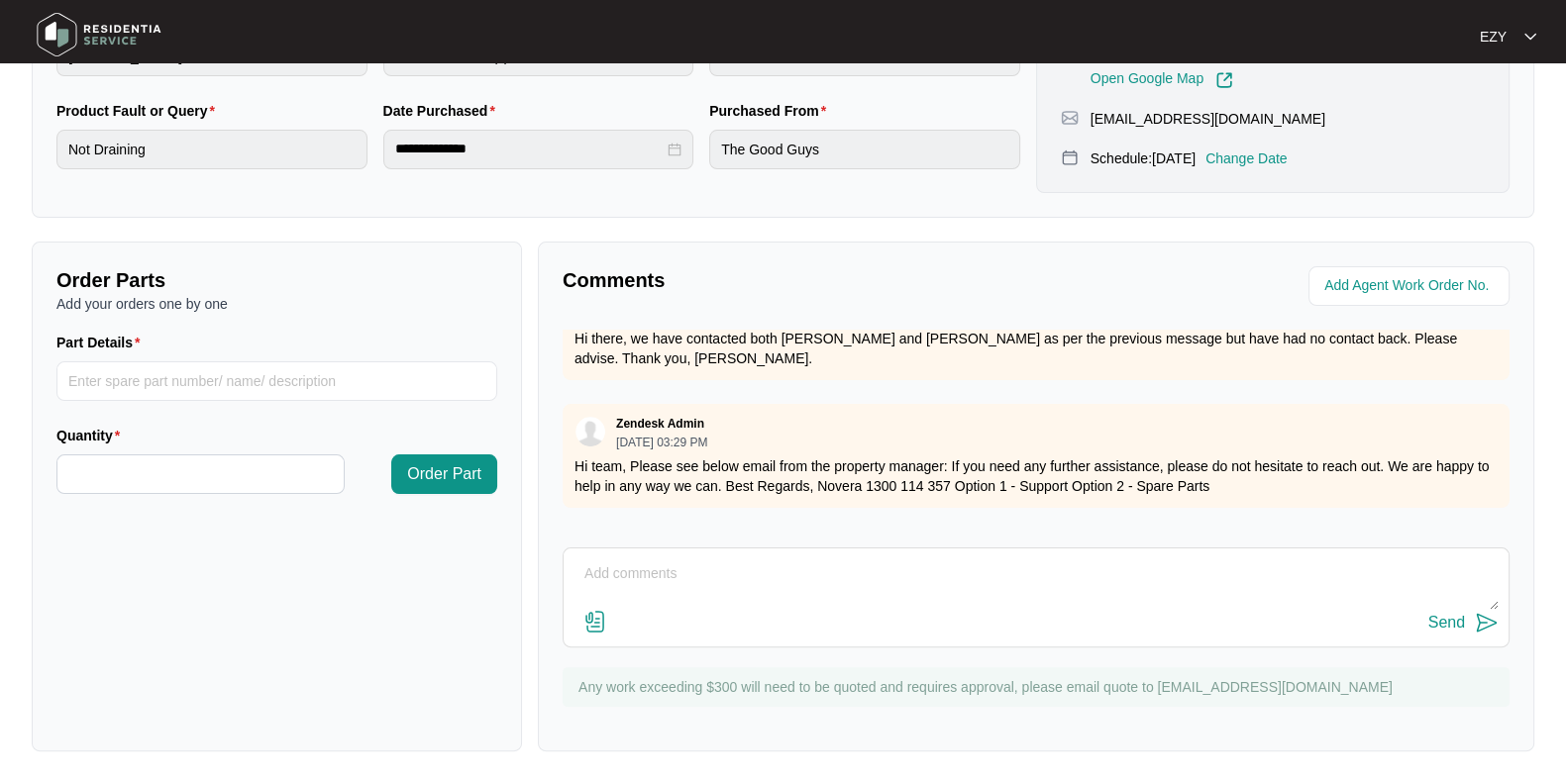
scroll to position [1520, 0]
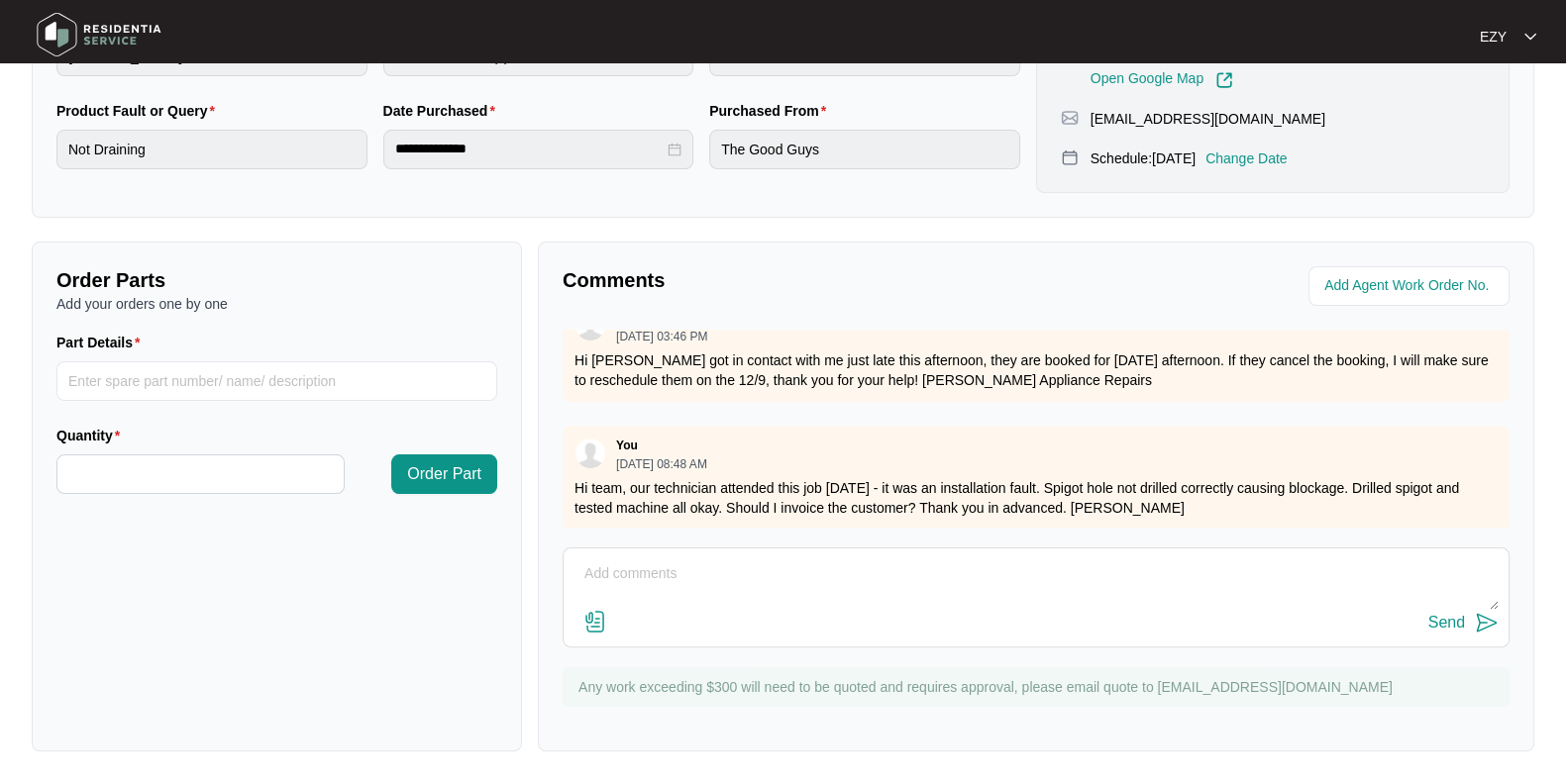
click at [801, 610] on div "Send" at bounding box center [1035, 623] width 925 height 27
click at [782, 591] on textarea at bounding box center [1035, 585] width 925 height 52
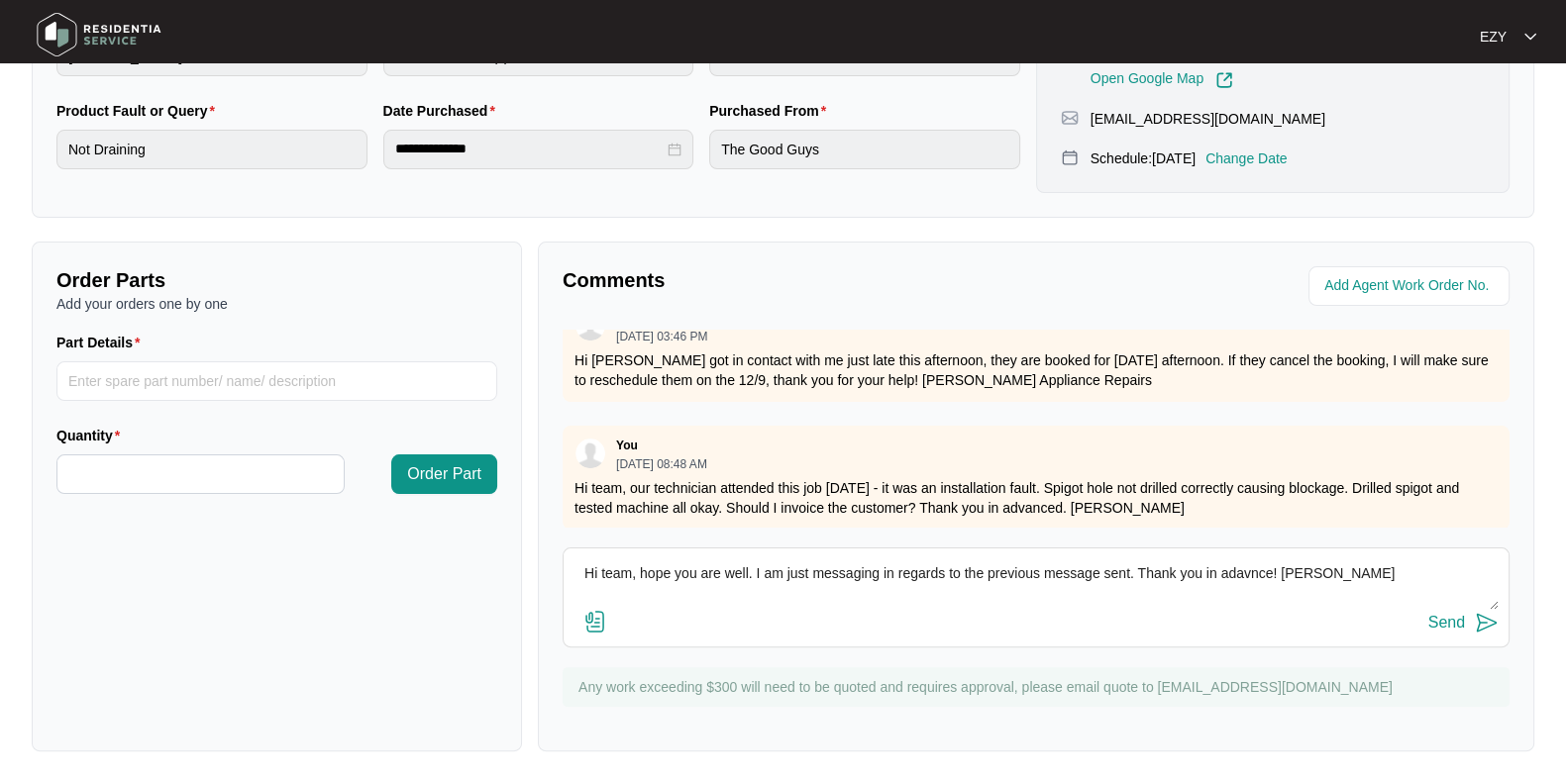
click at [1247, 576] on textarea "Hi team, hope you are well. I am just messaging in regards to the previous mess…" at bounding box center [1035, 585] width 925 height 52
type textarea "Hi team, hope you are well. I am just messaging in regards to the previous mess…"
click at [1452, 622] on div "Send" at bounding box center [1446, 623] width 37 height 18
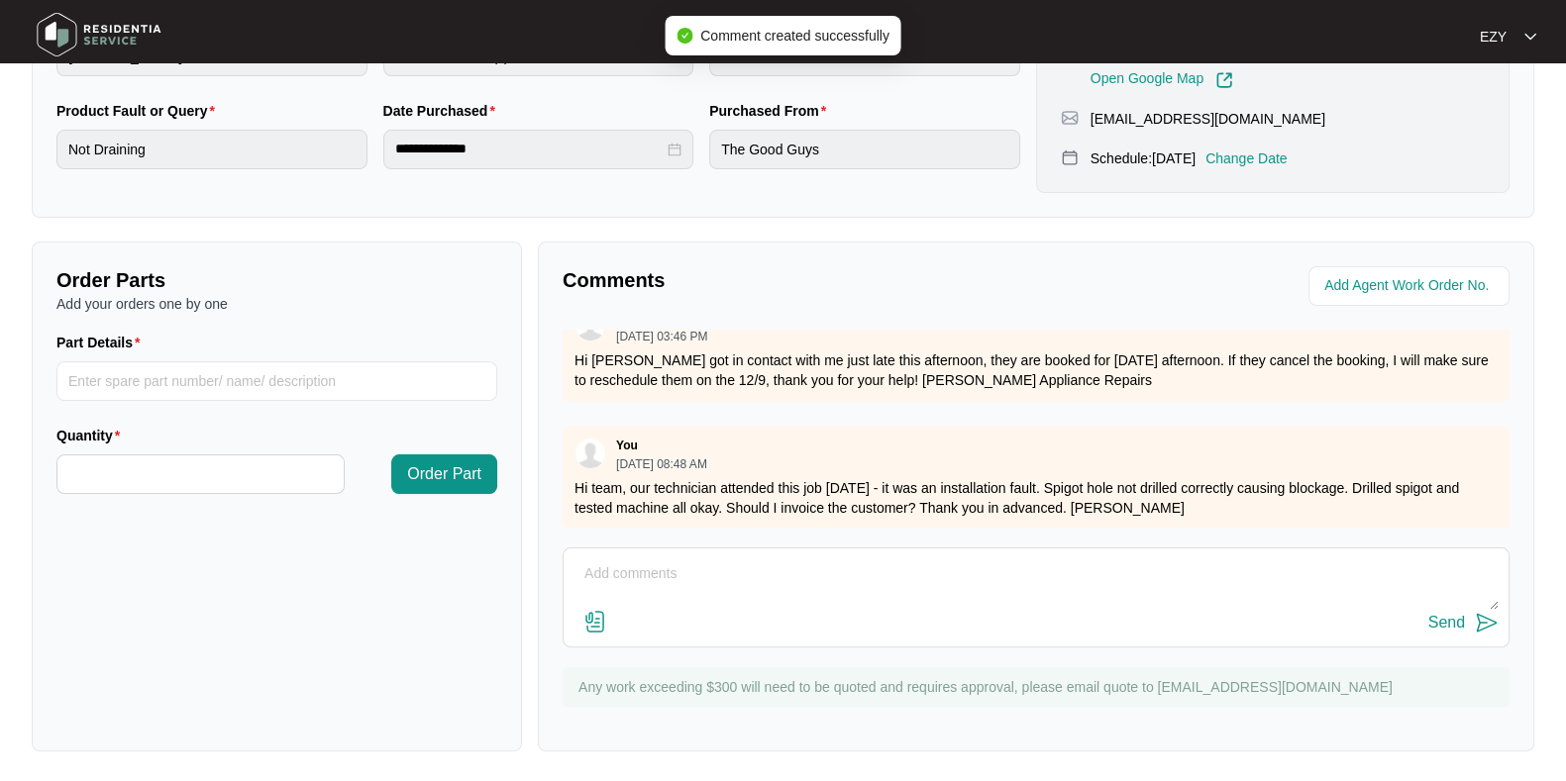
scroll to position [1628, 0]
